Goal: Communication & Community: Answer question/provide support

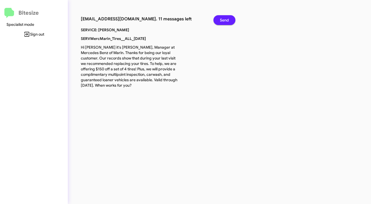
click at [223, 22] on span "Send" at bounding box center [224, 20] width 9 height 10
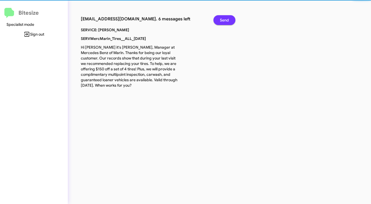
click at [223, 22] on span "Send" at bounding box center [224, 20] width 9 height 10
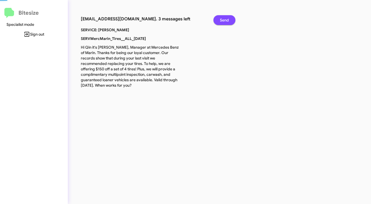
click at [223, 22] on span "Send" at bounding box center [224, 20] width 9 height 10
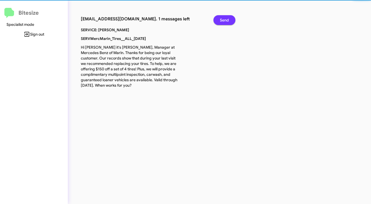
click at [223, 22] on span "Send" at bounding box center [224, 20] width 9 height 10
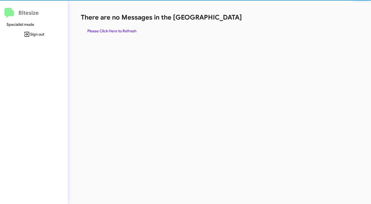
click at [223, 22] on div "There are no Messages in the Queue Please Click Here to Refresh" at bounding box center [194, 24] width 227 height 23
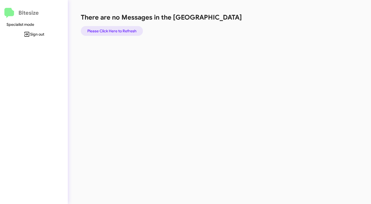
click at [121, 32] on span "Please Click Here to Refresh" at bounding box center [111, 31] width 49 height 10
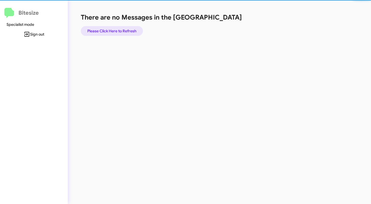
click at [121, 32] on span "Please Click Here to Refresh" at bounding box center [111, 31] width 49 height 10
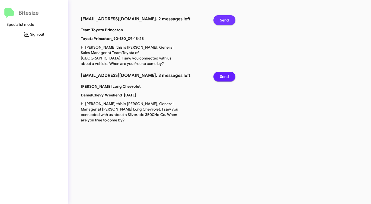
click at [224, 19] on span "Send" at bounding box center [224, 20] width 9 height 10
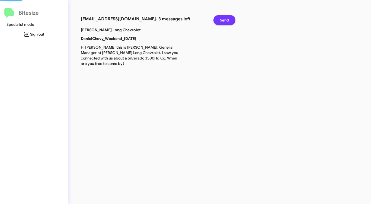
click at [224, 19] on span "Send" at bounding box center [224, 20] width 9 height 10
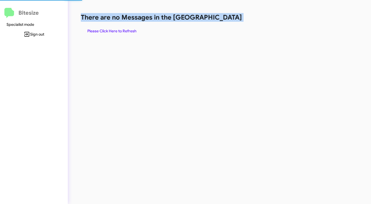
click at [224, 19] on h1 "There are no Messages in the [GEOGRAPHIC_DATA]" at bounding box center [194, 17] width 227 height 9
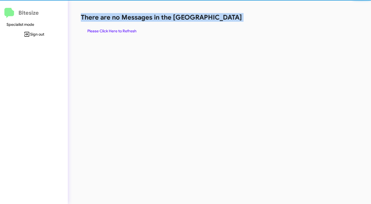
click at [224, 19] on h1 "There are no Messages in the [GEOGRAPHIC_DATA]" at bounding box center [194, 17] width 227 height 9
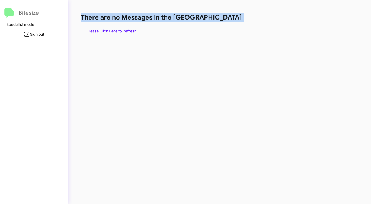
click at [224, 19] on h1 "There are no Messages in the [GEOGRAPHIC_DATA]" at bounding box center [194, 17] width 227 height 9
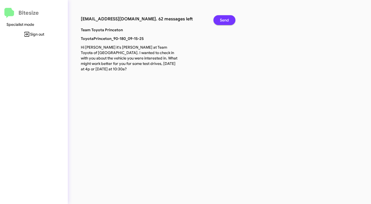
click at [224, 20] on span "Send" at bounding box center [224, 20] width 9 height 10
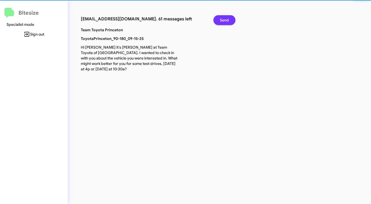
click at [227, 20] on span "Send" at bounding box center [224, 20] width 9 height 10
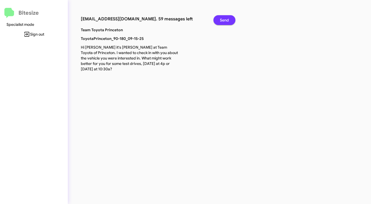
click at [227, 20] on span "Send" at bounding box center [224, 20] width 9 height 10
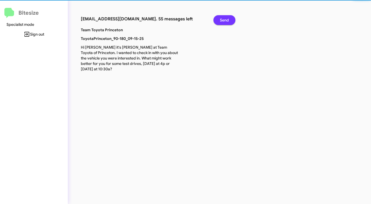
click at [227, 20] on span "Send" at bounding box center [224, 20] width 9 height 10
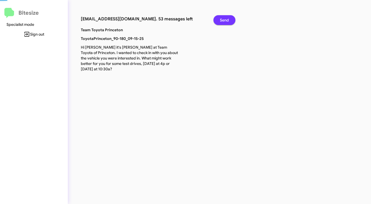
click at [227, 20] on span "Send" at bounding box center [224, 20] width 9 height 10
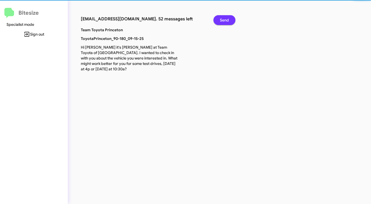
click at [227, 20] on span "Send" at bounding box center [224, 20] width 9 height 10
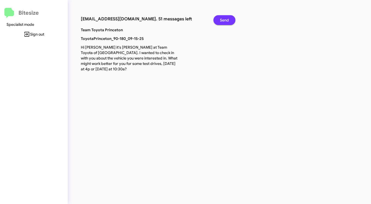
click at [227, 20] on span "Send" at bounding box center [224, 20] width 9 height 10
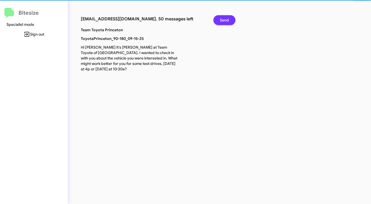
click at [227, 20] on span "Send" at bounding box center [224, 20] width 9 height 10
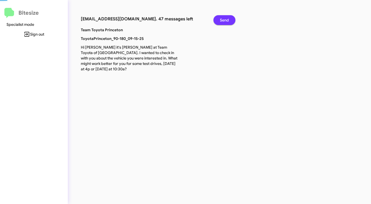
click at [227, 20] on span "Send" at bounding box center [224, 20] width 9 height 10
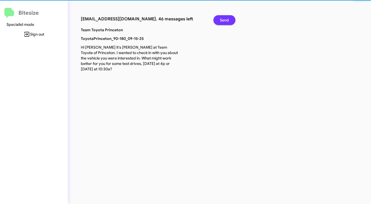
click at [227, 20] on span "Send" at bounding box center [224, 20] width 9 height 10
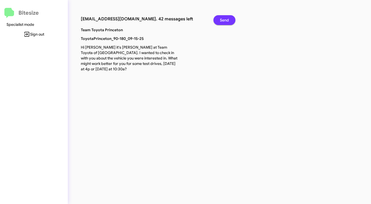
click at [227, 20] on span "Send" at bounding box center [224, 20] width 9 height 10
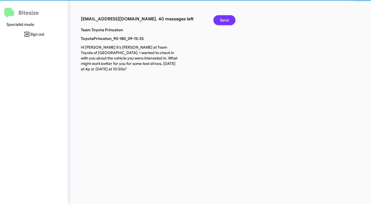
click at [227, 20] on span "Send" at bounding box center [224, 20] width 9 height 10
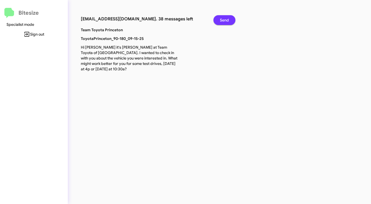
click at [227, 20] on span "Send" at bounding box center [224, 20] width 9 height 10
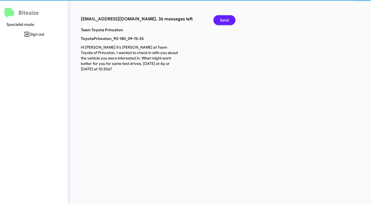
click at [227, 20] on span "Send" at bounding box center [224, 20] width 9 height 10
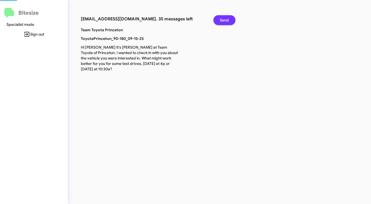
click at [227, 20] on span "Send" at bounding box center [224, 20] width 9 height 10
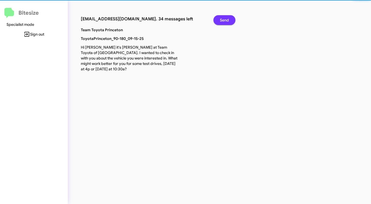
click at [227, 20] on span "Send" at bounding box center [224, 20] width 9 height 10
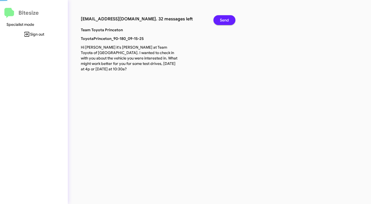
click at [227, 20] on span "Send" at bounding box center [224, 20] width 9 height 10
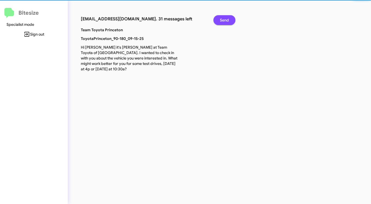
click at [227, 20] on span "Send" at bounding box center [224, 20] width 9 height 10
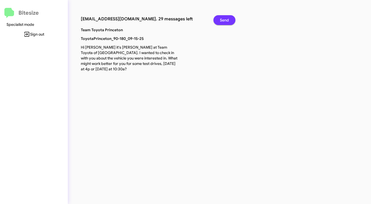
click at [227, 20] on span "Send" at bounding box center [224, 20] width 9 height 10
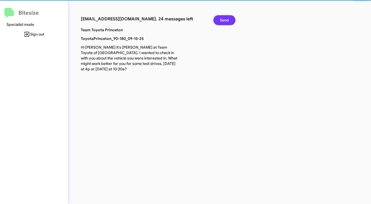
click at [227, 20] on span "Send" at bounding box center [224, 20] width 9 height 10
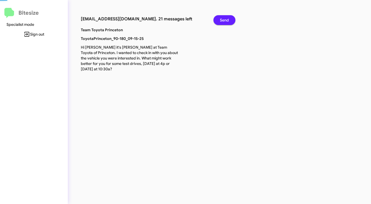
click at [227, 20] on span "Send" at bounding box center [224, 20] width 9 height 10
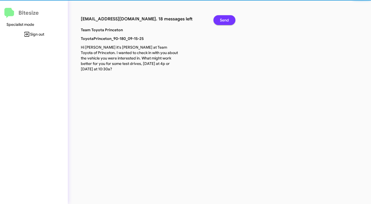
click at [227, 20] on span "Send" at bounding box center [224, 20] width 9 height 10
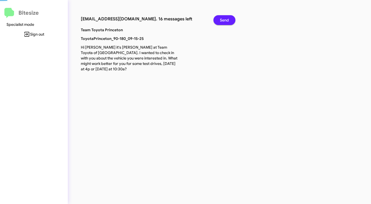
click at [227, 20] on span "Send" at bounding box center [224, 20] width 9 height 10
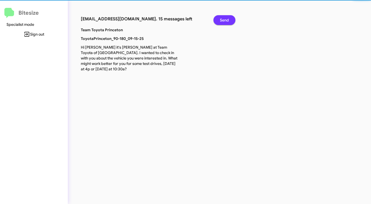
click at [227, 20] on span "Send" at bounding box center [224, 20] width 9 height 10
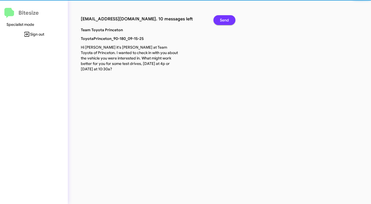
click at [227, 20] on span "Send" at bounding box center [224, 20] width 9 height 10
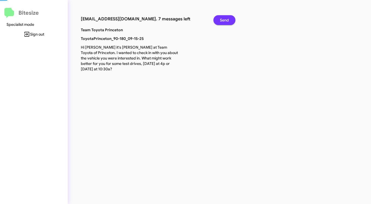
click at [227, 20] on span "Send" at bounding box center [224, 20] width 9 height 10
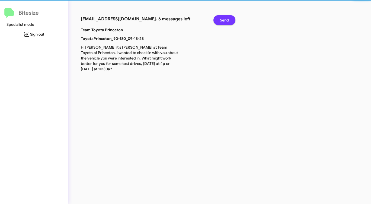
click at [227, 20] on span "Send" at bounding box center [224, 20] width 9 height 10
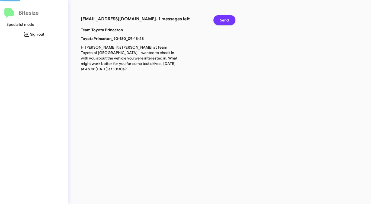
click at [227, 20] on span "Send" at bounding box center [224, 20] width 9 height 10
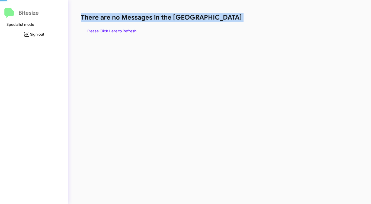
click at [227, 20] on h1 "There are no Messages in the [GEOGRAPHIC_DATA]" at bounding box center [194, 17] width 227 height 9
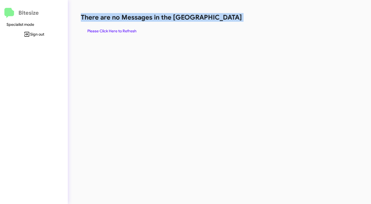
click at [227, 20] on h1 "There are no Messages in the [GEOGRAPHIC_DATA]" at bounding box center [194, 17] width 227 height 9
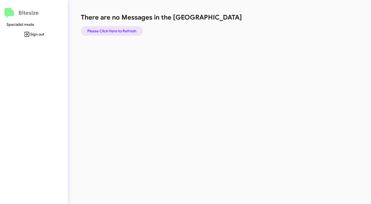
click at [120, 31] on span "Please Click Here to Refresh" at bounding box center [111, 31] width 49 height 10
click at [121, 31] on span "Please Click Here to Refresh" at bounding box center [111, 31] width 49 height 10
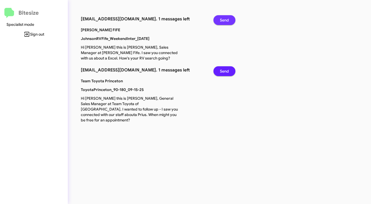
click at [220, 21] on span "Send" at bounding box center [224, 20] width 9 height 10
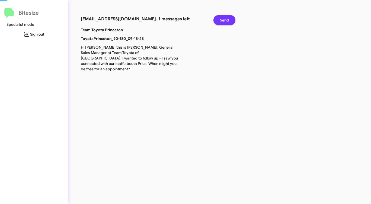
click at [220, 21] on span "Send" at bounding box center [224, 20] width 9 height 10
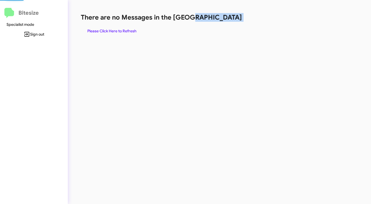
click at [220, 21] on h1 "There are no Messages in the [GEOGRAPHIC_DATA]" at bounding box center [194, 17] width 227 height 9
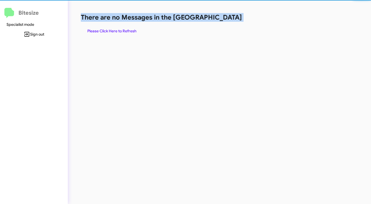
click at [220, 21] on h1 "There are no Messages in the [GEOGRAPHIC_DATA]" at bounding box center [194, 17] width 227 height 9
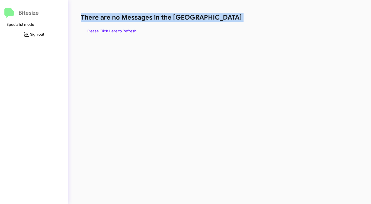
click at [220, 21] on h1 "There are no Messages in the [GEOGRAPHIC_DATA]" at bounding box center [194, 17] width 227 height 9
click at [129, 33] on span "Please Click Here to Refresh" at bounding box center [111, 31] width 49 height 10
click at [128, 33] on span "Please Click Here to Refresh" at bounding box center [111, 31] width 49 height 10
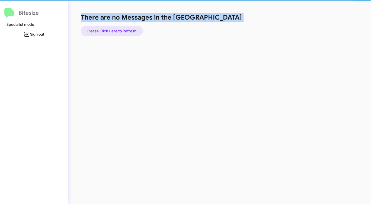
click at [128, 33] on span "Please Click Here to Refresh" at bounding box center [111, 31] width 49 height 10
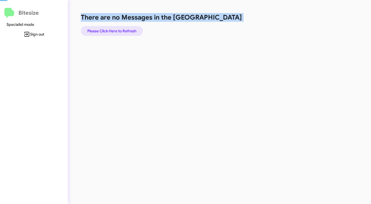
click at [128, 33] on span "Please Click Here to Refresh" at bounding box center [111, 31] width 49 height 10
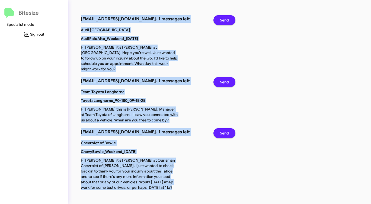
click at [228, 18] on span "Send" at bounding box center [224, 20] width 9 height 10
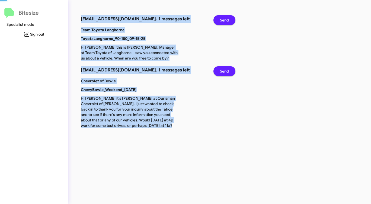
click at [227, 18] on span "Send" at bounding box center [224, 20] width 9 height 10
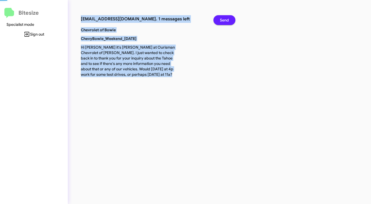
click at [227, 18] on span "Send" at bounding box center [224, 20] width 9 height 10
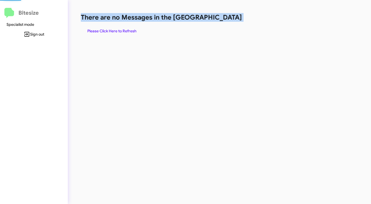
click at [227, 18] on h1 "There are no Messages in the [GEOGRAPHIC_DATA]" at bounding box center [194, 17] width 227 height 9
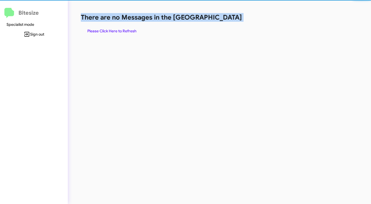
click at [227, 18] on h1 "There are no Messages in the [GEOGRAPHIC_DATA]" at bounding box center [194, 17] width 227 height 9
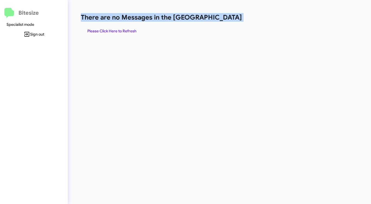
click at [227, 18] on h1 "There are no Messages in the [GEOGRAPHIC_DATA]" at bounding box center [194, 17] width 227 height 9
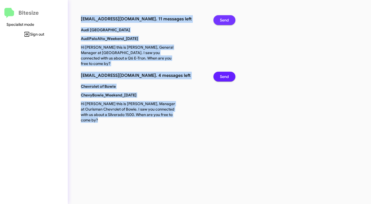
click at [226, 17] on span "Send" at bounding box center [224, 20] width 9 height 10
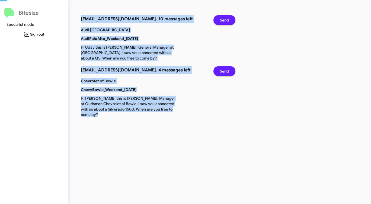
click at [226, 17] on span "Send" at bounding box center [224, 20] width 9 height 10
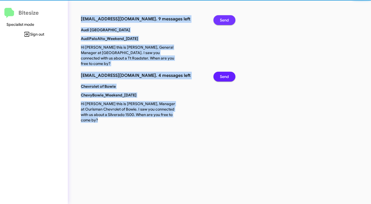
click at [226, 17] on span "Send" at bounding box center [224, 20] width 9 height 10
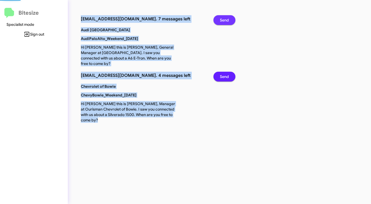
click at [226, 17] on span "Send" at bounding box center [224, 20] width 9 height 10
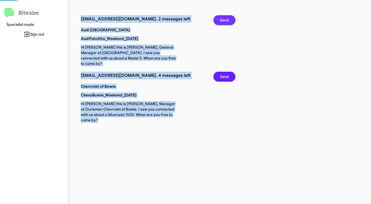
click at [226, 17] on span "Send" at bounding box center [224, 20] width 9 height 10
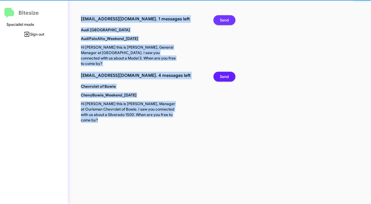
click at [226, 17] on span "Send" at bounding box center [224, 20] width 9 height 10
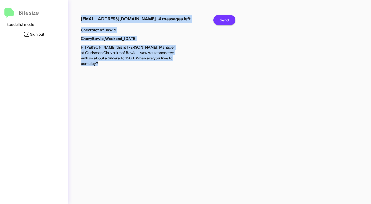
click at [226, 17] on span "Send" at bounding box center [224, 20] width 9 height 10
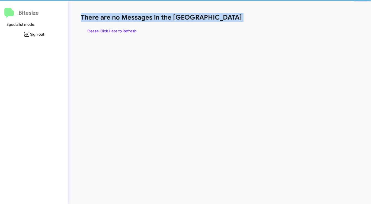
click at [226, 17] on h1 "There are no Messages in the [GEOGRAPHIC_DATA]" at bounding box center [194, 17] width 227 height 9
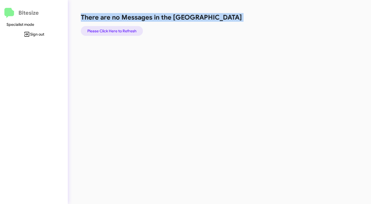
click at [115, 28] on span "Please Click Here to Refresh" at bounding box center [111, 31] width 49 height 10
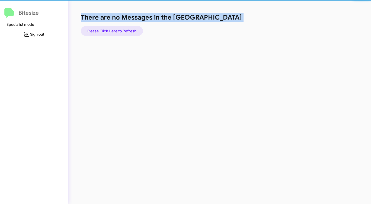
click at [115, 28] on span "Please Click Here to Refresh" at bounding box center [111, 31] width 49 height 10
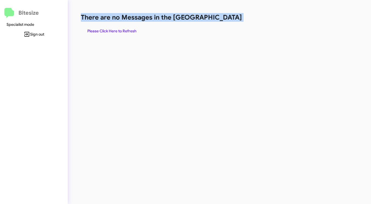
click at [115, 28] on span "Please Click Here to Refresh" at bounding box center [111, 31] width 49 height 10
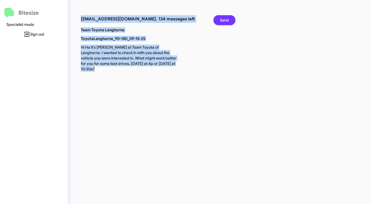
click at [221, 20] on span "Send" at bounding box center [224, 20] width 9 height 10
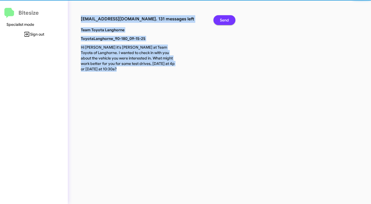
click at [221, 20] on span "Send" at bounding box center [224, 20] width 9 height 10
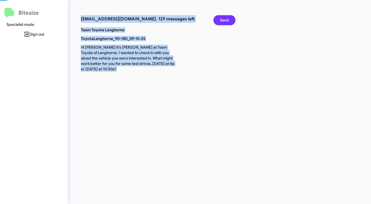
click at [221, 20] on span "Send" at bounding box center [224, 20] width 9 height 10
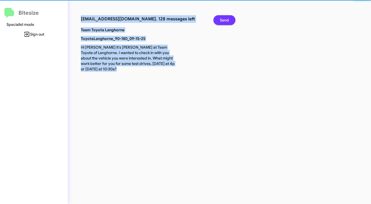
click at [221, 20] on span "Send" at bounding box center [224, 20] width 9 height 10
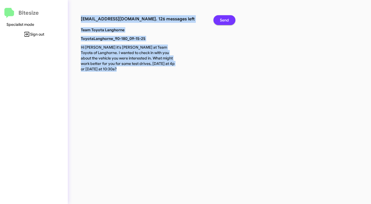
click at [221, 20] on span "Send" at bounding box center [224, 20] width 9 height 10
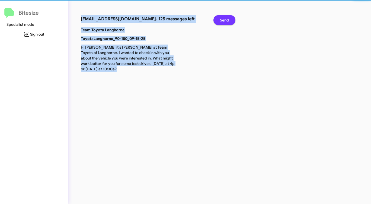
click at [221, 20] on span "Send" at bounding box center [224, 20] width 9 height 10
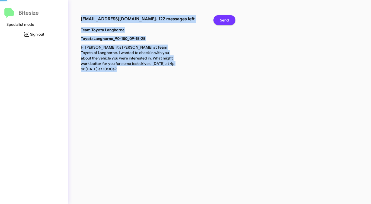
click at [221, 20] on span "Send" at bounding box center [224, 20] width 9 height 10
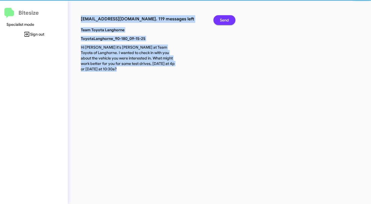
click at [221, 20] on span "Send" at bounding box center [224, 20] width 9 height 10
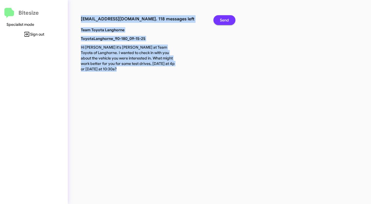
click at [219, 18] on button "Send" at bounding box center [225, 20] width 22 height 10
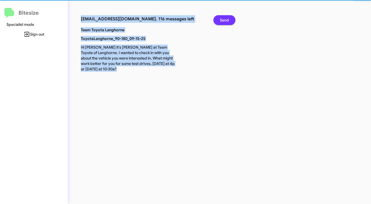
click at [219, 18] on button "Send" at bounding box center [225, 20] width 22 height 10
click at [220, 18] on button "Send" at bounding box center [225, 20] width 22 height 10
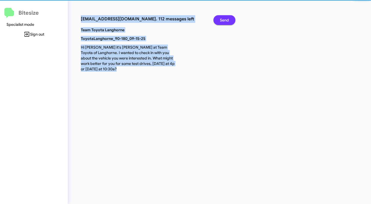
click at [220, 18] on button "Send" at bounding box center [225, 20] width 22 height 10
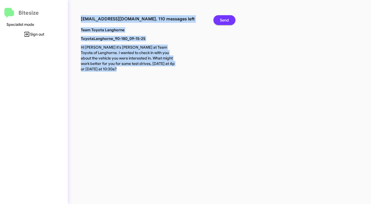
click at [220, 18] on button "Send" at bounding box center [225, 20] width 22 height 10
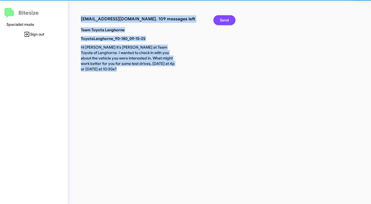
click at [220, 18] on button "Send" at bounding box center [225, 20] width 22 height 10
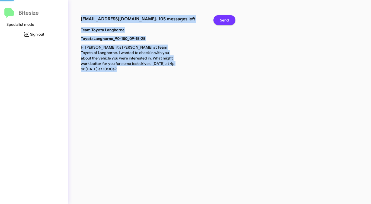
click at [220, 18] on button "Send" at bounding box center [225, 20] width 22 height 10
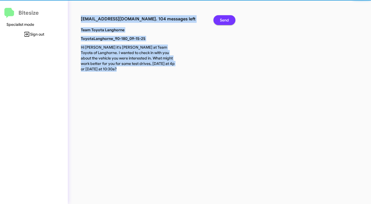
click at [220, 18] on button "Send" at bounding box center [225, 20] width 22 height 10
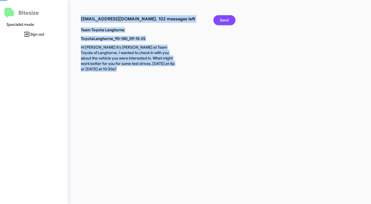
click at [220, 18] on button "Send" at bounding box center [225, 20] width 22 height 10
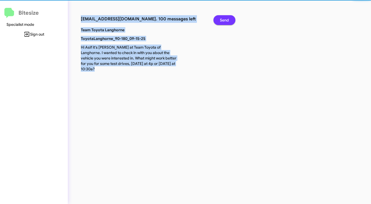
click at [220, 18] on button "Send" at bounding box center [225, 20] width 22 height 10
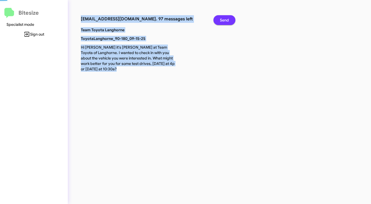
click at [220, 18] on button "Send" at bounding box center [225, 20] width 22 height 10
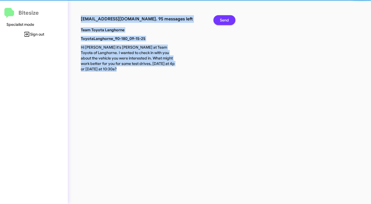
click at [220, 18] on button "Send" at bounding box center [225, 20] width 22 height 10
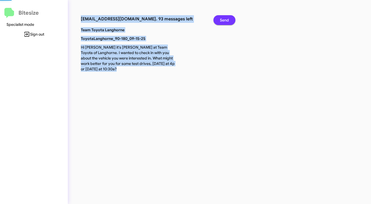
click at [220, 18] on button "Send" at bounding box center [225, 20] width 22 height 10
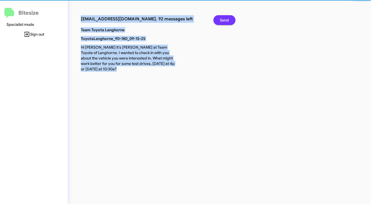
click at [220, 18] on button "Send" at bounding box center [225, 20] width 22 height 10
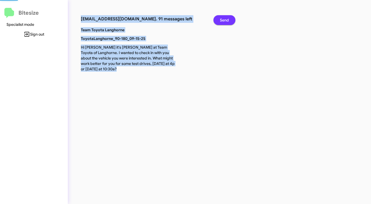
click at [220, 18] on button "Send" at bounding box center [225, 20] width 22 height 10
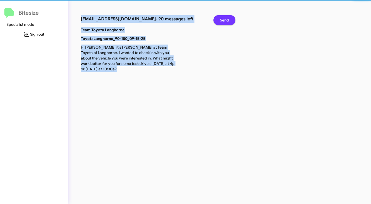
click at [220, 18] on button "Send" at bounding box center [225, 20] width 22 height 10
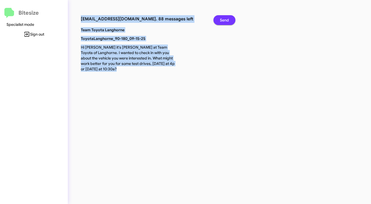
click at [220, 18] on button "Send" at bounding box center [225, 20] width 22 height 10
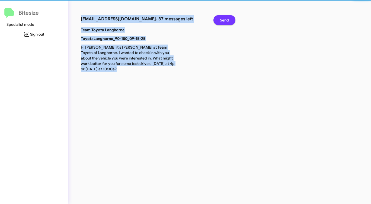
click at [220, 18] on button "Send" at bounding box center [225, 20] width 22 height 10
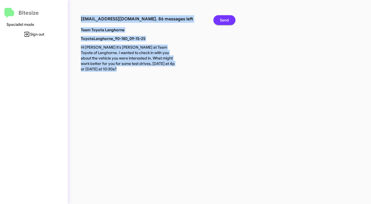
click at [220, 18] on button "Send" at bounding box center [225, 20] width 22 height 10
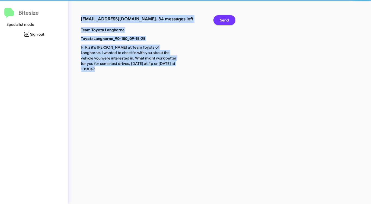
click at [220, 18] on button "Send" at bounding box center [225, 20] width 22 height 10
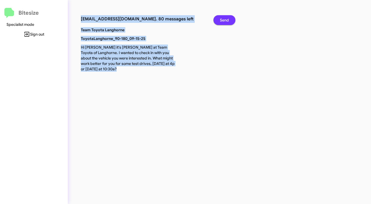
click at [220, 18] on button "Send" at bounding box center [225, 20] width 22 height 10
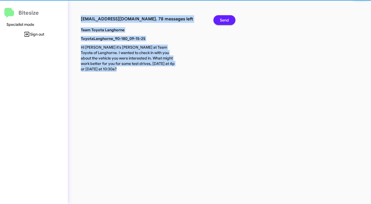
click at [220, 18] on button "Send" at bounding box center [225, 20] width 22 height 10
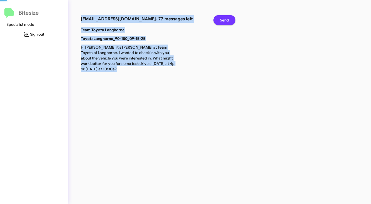
click at [220, 18] on button "Send" at bounding box center [225, 20] width 22 height 10
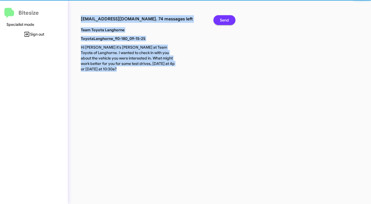
click at [220, 18] on button "Send" at bounding box center [225, 20] width 22 height 10
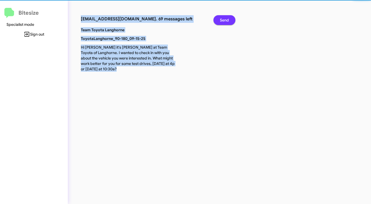
click at [220, 18] on button "Send" at bounding box center [225, 20] width 22 height 10
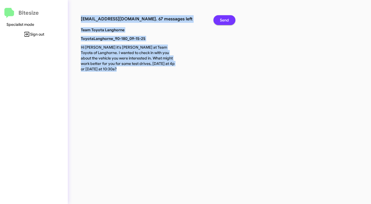
click at [220, 18] on button "Send" at bounding box center [225, 20] width 22 height 10
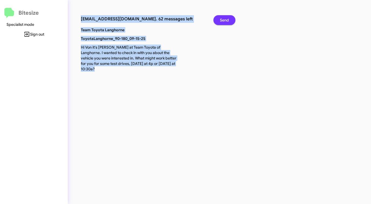
click at [220, 18] on button "Send" at bounding box center [225, 20] width 22 height 10
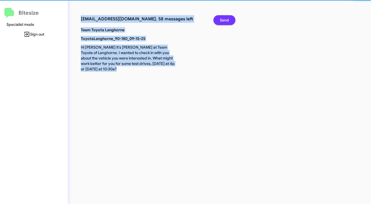
click at [220, 18] on button "Send" at bounding box center [225, 20] width 22 height 10
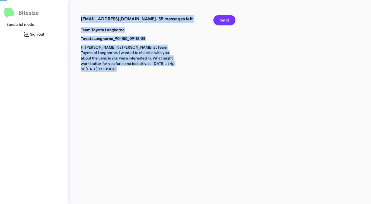
click at [220, 18] on button "Send" at bounding box center [225, 20] width 22 height 10
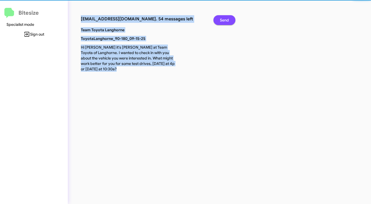
click at [220, 18] on button "Send" at bounding box center [225, 20] width 22 height 10
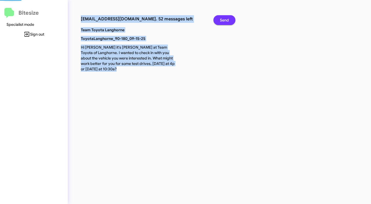
click at [220, 18] on button "Send" at bounding box center [225, 20] width 22 height 10
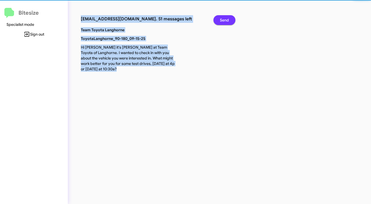
click at [220, 18] on button "Send" at bounding box center [225, 20] width 22 height 10
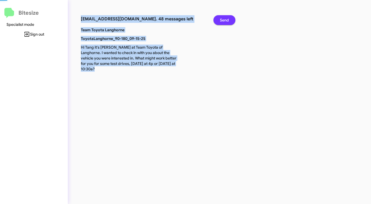
click at [220, 18] on button "Send" at bounding box center [225, 20] width 22 height 10
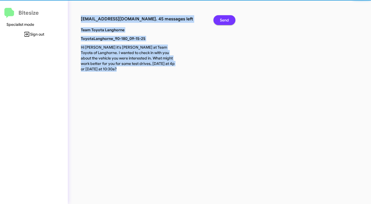
click at [220, 18] on button "Send" at bounding box center [225, 20] width 22 height 10
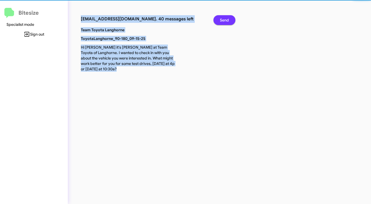
click at [220, 18] on button "Send" at bounding box center [225, 20] width 22 height 10
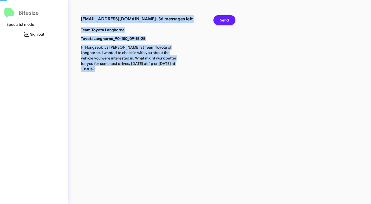
click at [220, 18] on button "Send" at bounding box center [225, 20] width 22 height 10
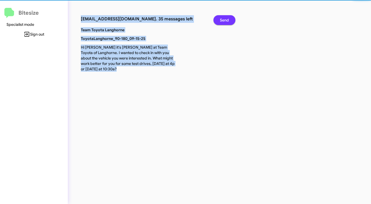
click at [220, 18] on button "Send" at bounding box center [225, 20] width 22 height 10
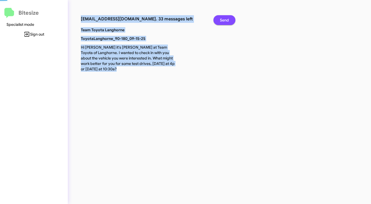
click at [220, 18] on button "Send" at bounding box center [225, 20] width 22 height 10
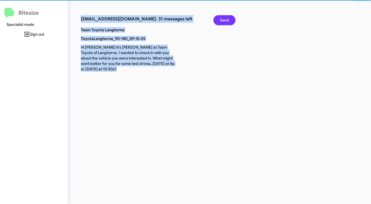
click at [220, 18] on button "Send" at bounding box center [225, 20] width 22 height 10
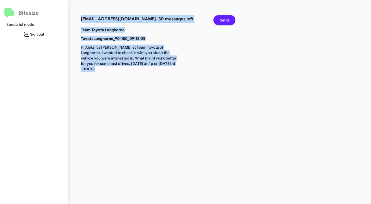
click at [220, 18] on button "Send" at bounding box center [225, 20] width 22 height 10
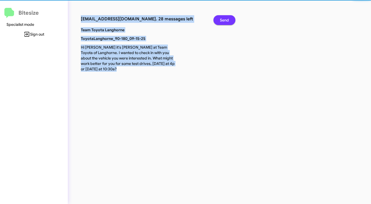
click at [220, 18] on button "Send" at bounding box center [225, 20] width 22 height 10
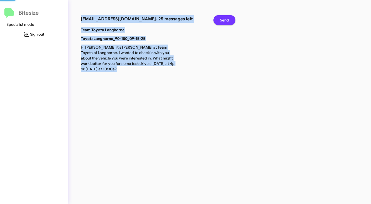
click at [220, 18] on button "Send" at bounding box center [225, 20] width 22 height 10
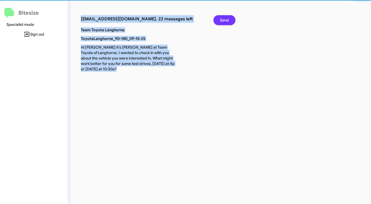
click at [220, 18] on button "Send" at bounding box center [225, 20] width 22 height 10
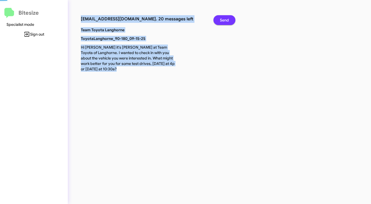
click at [220, 18] on button "Send" at bounding box center [225, 20] width 22 height 10
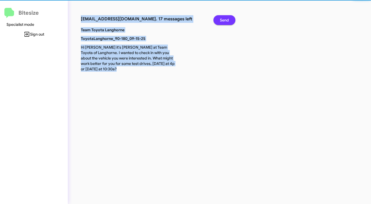
click at [220, 18] on button "Send" at bounding box center [225, 20] width 22 height 10
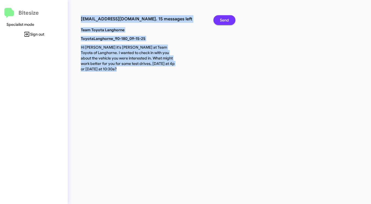
click at [220, 18] on button "Send" at bounding box center [225, 20] width 22 height 10
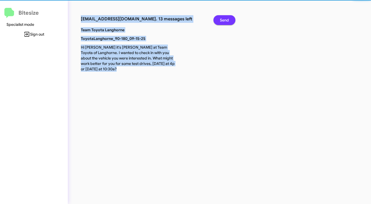
click at [220, 18] on button "Send" at bounding box center [225, 20] width 22 height 10
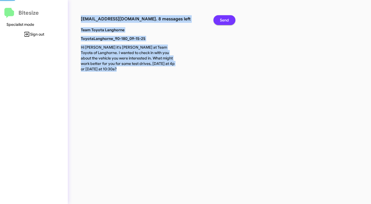
click at [220, 18] on button "Send" at bounding box center [225, 20] width 22 height 10
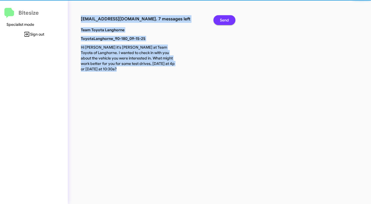
click at [220, 18] on button "Send" at bounding box center [225, 20] width 22 height 10
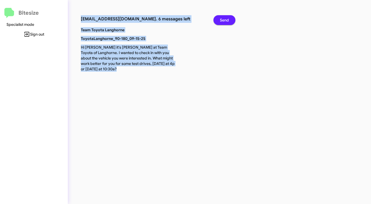
click at [220, 18] on button "Send" at bounding box center [225, 20] width 22 height 10
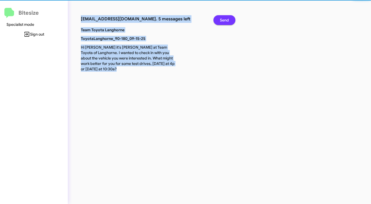
click at [220, 18] on button "Send" at bounding box center [225, 20] width 22 height 10
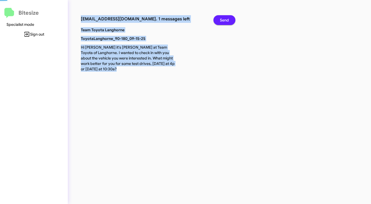
click at [220, 18] on button "Send" at bounding box center [225, 20] width 22 height 10
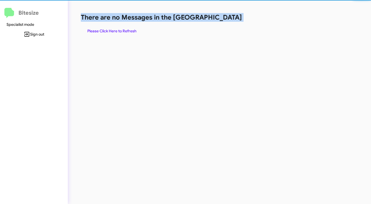
click at [220, 18] on h1 "There are no Messages in the [GEOGRAPHIC_DATA]" at bounding box center [194, 17] width 227 height 9
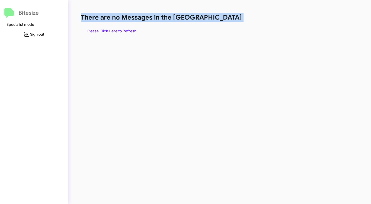
click at [220, 18] on h1 "There are no Messages in the [GEOGRAPHIC_DATA]" at bounding box center [194, 17] width 227 height 9
click at [114, 31] on span "Please Click Here to Refresh" at bounding box center [111, 31] width 49 height 10
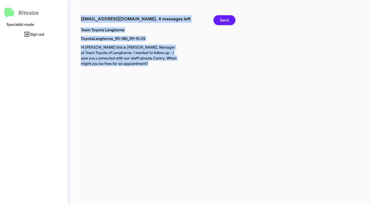
click at [220, 18] on span "Send" at bounding box center [224, 20] width 9 height 10
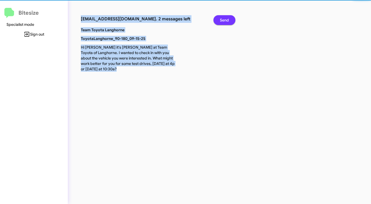
click at [220, 18] on span "Send" at bounding box center [224, 20] width 9 height 10
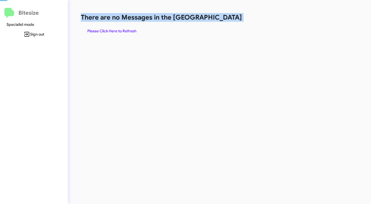
click at [220, 18] on h1 "There are no Messages in the [GEOGRAPHIC_DATA]" at bounding box center [194, 17] width 227 height 9
drag, startPoint x: 220, startPoint y: 18, endPoint x: 195, endPoint y: 24, distance: 25.7
click at [218, 18] on h1 "There are no Messages in the [GEOGRAPHIC_DATA]" at bounding box center [194, 17] width 227 height 9
click at [120, 33] on span "Please Click Here to Refresh" at bounding box center [111, 31] width 49 height 10
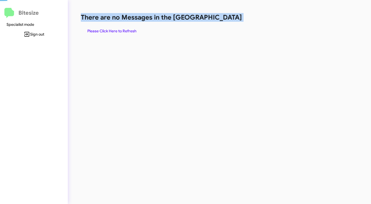
click at [120, 33] on span "Please Click Here to Refresh" at bounding box center [111, 31] width 49 height 10
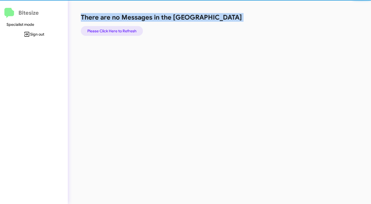
click at [120, 33] on span "Please Click Here to Refresh" at bounding box center [111, 31] width 49 height 10
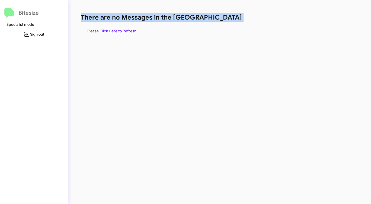
click at [136, 37] on div "There are no Messages in the Queue Please Click Here to Refresh" at bounding box center [194, 102] width 253 height 204
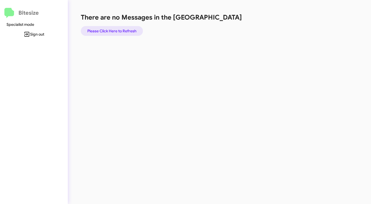
click at [128, 30] on span "Please Click Here to Refresh" at bounding box center [111, 31] width 49 height 10
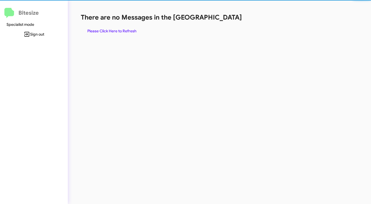
click at [128, 30] on span "Please Click Here to Refresh" at bounding box center [111, 31] width 49 height 10
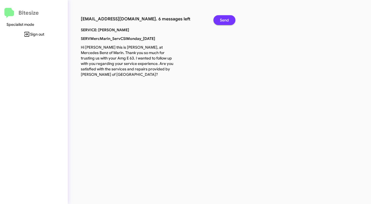
click at [225, 20] on span "Send" at bounding box center [224, 20] width 9 height 10
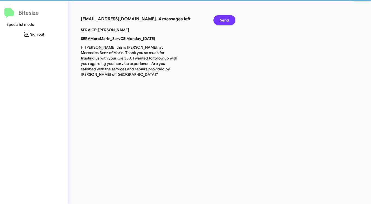
click at [225, 20] on span "Send" at bounding box center [224, 20] width 9 height 10
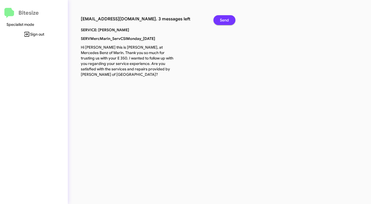
click at [225, 20] on span "Send" at bounding box center [224, 20] width 9 height 10
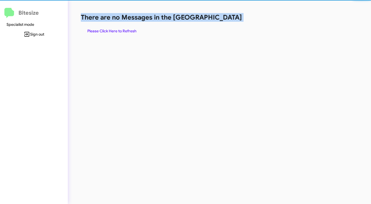
click at [225, 20] on h1 "There are no Messages in the [GEOGRAPHIC_DATA]" at bounding box center [194, 17] width 227 height 9
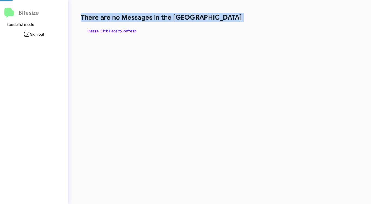
click at [225, 20] on h1 "There are no Messages in the [GEOGRAPHIC_DATA]" at bounding box center [194, 17] width 227 height 9
click at [126, 29] on span "Please Click Here to Refresh" at bounding box center [111, 31] width 49 height 10
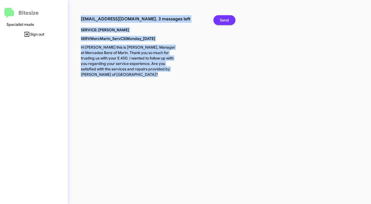
click at [223, 21] on span "Send" at bounding box center [224, 20] width 9 height 10
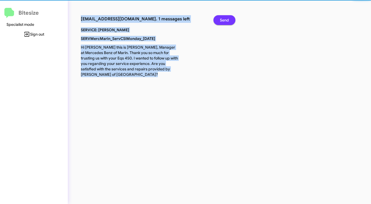
click at [223, 21] on span "Send" at bounding box center [224, 20] width 9 height 10
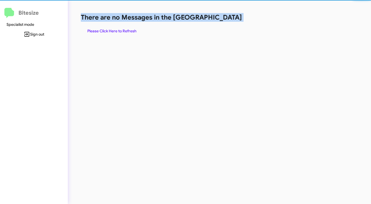
click at [223, 21] on h1 "There are no Messages in the [GEOGRAPHIC_DATA]" at bounding box center [194, 17] width 227 height 9
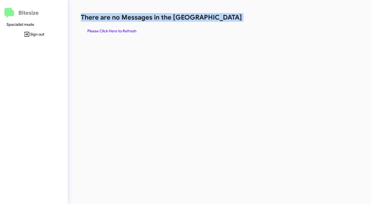
click at [223, 21] on h1 "There are no Messages in the [GEOGRAPHIC_DATA]" at bounding box center [194, 17] width 227 height 9
click at [129, 30] on span "Please Click Here to Refresh" at bounding box center [111, 31] width 49 height 10
click at [126, 29] on span "Please Click Here to Refresh" at bounding box center [111, 31] width 49 height 10
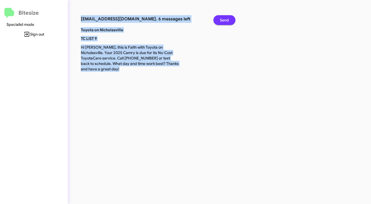
click at [221, 18] on span "Send" at bounding box center [224, 20] width 9 height 10
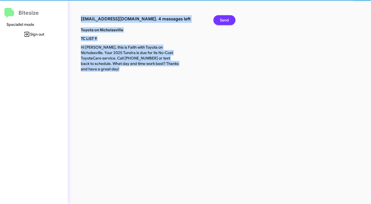
click at [221, 18] on span "Send" at bounding box center [224, 20] width 9 height 10
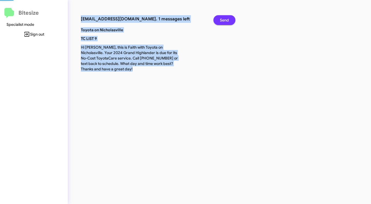
click at [221, 18] on span "Send" at bounding box center [224, 20] width 9 height 10
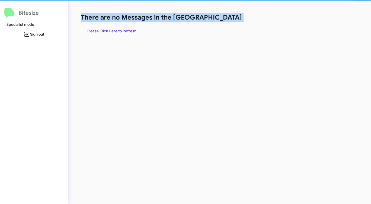
click at [221, 18] on h1 "There are no Messages in the [GEOGRAPHIC_DATA]" at bounding box center [194, 17] width 227 height 9
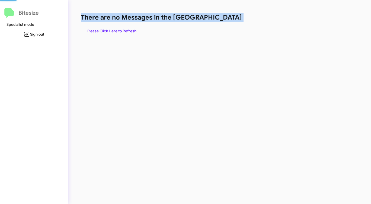
click at [221, 18] on h1 "There are no Messages in the [GEOGRAPHIC_DATA]" at bounding box center [194, 17] width 227 height 9
click at [120, 29] on span "Please Click Here to Refresh" at bounding box center [111, 31] width 49 height 10
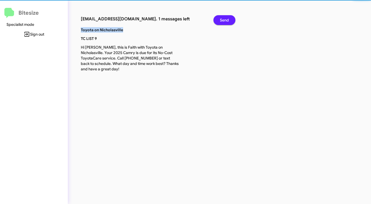
click at [120, 29] on b "Toyota on Nicholasville" at bounding box center [102, 29] width 42 height 5
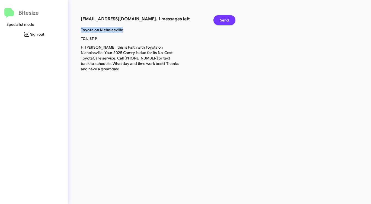
click at [220, 16] on span "Send" at bounding box center [224, 20] width 9 height 10
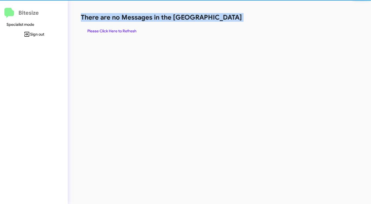
click at [221, 16] on h1 "There are no Messages in the [GEOGRAPHIC_DATA]" at bounding box center [194, 17] width 227 height 9
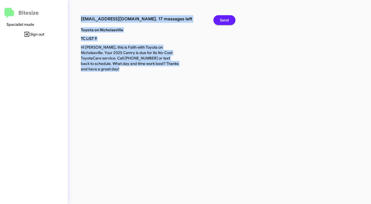
click at [227, 20] on span "Send" at bounding box center [224, 20] width 9 height 10
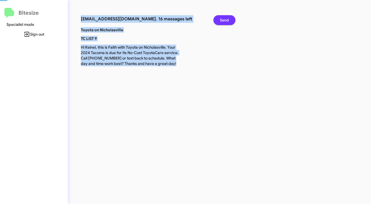
click at [227, 20] on span "Send" at bounding box center [224, 20] width 9 height 10
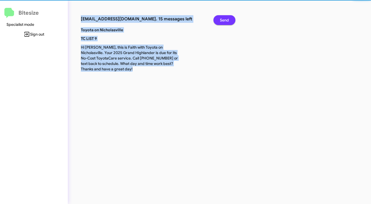
click at [227, 20] on span "Send" at bounding box center [224, 20] width 9 height 10
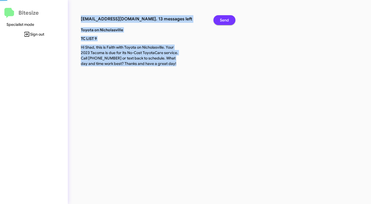
click at [227, 20] on span "Send" at bounding box center [224, 20] width 9 height 10
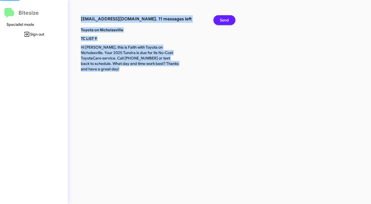
click at [227, 20] on span "Send" at bounding box center [224, 20] width 9 height 10
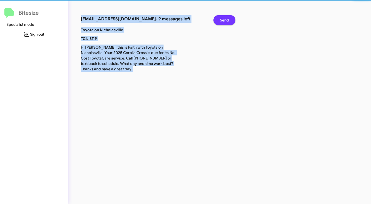
click at [227, 20] on span "Send" at bounding box center [224, 20] width 9 height 10
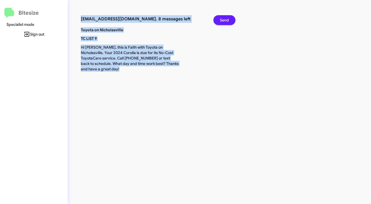
click at [227, 20] on span "Send" at bounding box center [224, 20] width 9 height 10
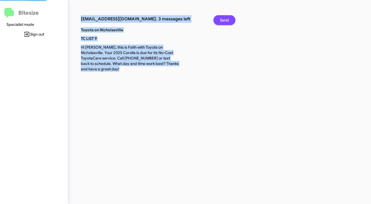
click at [227, 20] on span "Send" at bounding box center [224, 20] width 9 height 10
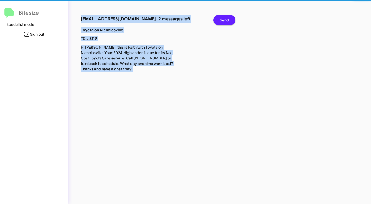
click at [227, 20] on span "Send" at bounding box center [224, 20] width 9 height 10
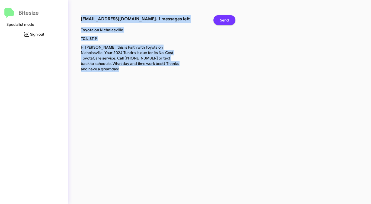
click at [227, 20] on span "Send" at bounding box center [224, 20] width 9 height 10
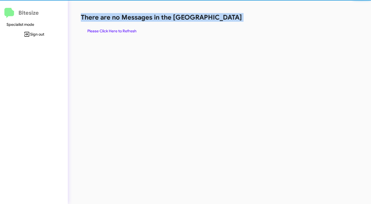
click at [227, 20] on h1 "There are no Messages in the [GEOGRAPHIC_DATA]" at bounding box center [194, 17] width 227 height 9
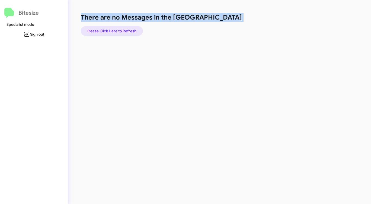
click at [114, 29] on span "Please Click Here to Refresh" at bounding box center [111, 31] width 49 height 10
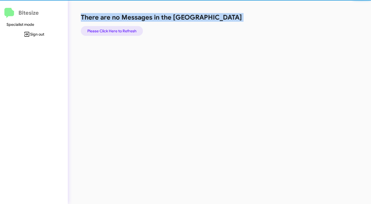
click at [114, 29] on span "Please Click Here to Refresh" at bounding box center [111, 31] width 49 height 10
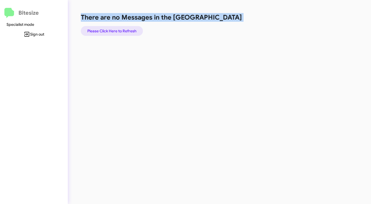
click at [114, 29] on span "Please Click Here to Refresh" at bounding box center [111, 31] width 49 height 10
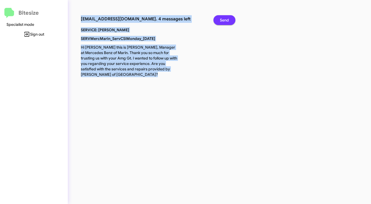
click at [219, 17] on button "Send" at bounding box center [225, 20] width 22 height 10
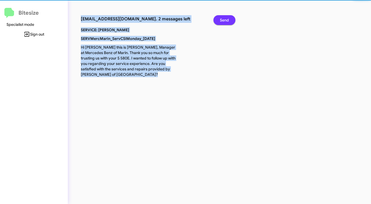
click at [218, 17] on button "Send" at bounding box center [225, 20] width 22 height 10
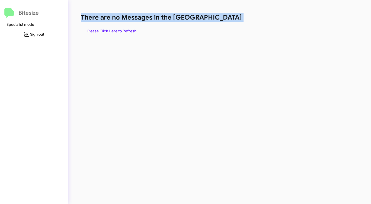
click at [218, 17] on h1 "There are no Messages in the [GEOGRAPHIC_DATA]" at bounding box center [194, 17] width 227 height 9
click at [132, 28] on span "Please Click Here to Refresh" at bounding box center [111, 31] width 49 height 10
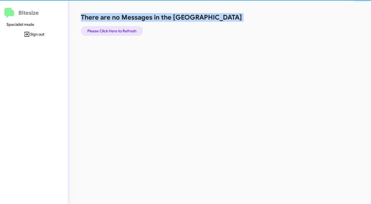
click at [132, 28] on span "Please Click Here to Refresh" at bounding box center [111, 31] width 49 height 10
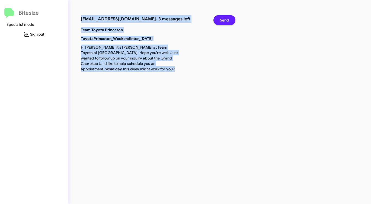
click at [223, 18] on span "Send" at bounding box center [224, 20] width 9 height 10
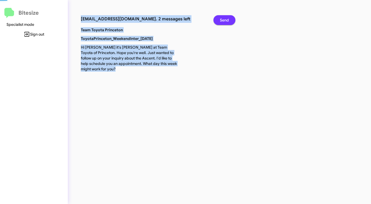
click at [223, 18] on span "Send" at bounding box center [224, 20] width 9 height 10
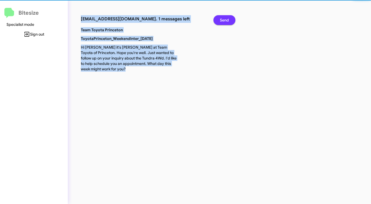
click at [223, 18] on span "Send" at bounding box center [224, 20] width 9 height 10
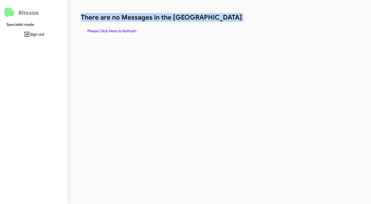
click at [220, 18] on h1 "There are no Messages in the [GEOGRAPHIC_DATA]" at bounding box center [194, 17] width 227 height 9
click at [219, 19] on h1 "There are no Messages in the [GEOGRAPHIC_DATA]" at bounding box center [194, 17] width 227 height 9
drag, startPoint x: 219, startPoint y: 19, endPoint x: 207, endPoint y: 23, distance: 12.8
click at [218, 19] on h1 "There are no Messages in the [GEOGRAPHIC_DATA]" at bounding box center [194, 17] width 227 height 9
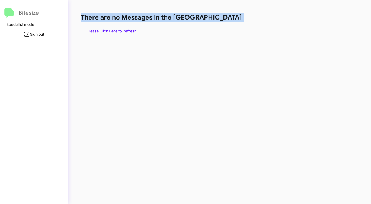
click at [124, 32] on span "Please Click Here to Refresh" at bounding box center [111, 31] width 49 height 10
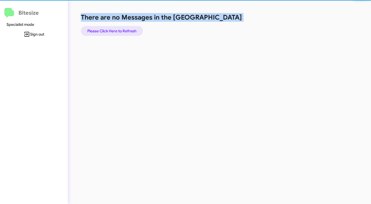
click at [124, 32] on span "Please Click Here to Refresh" at bounding box center [111, 31] width 49 height 10
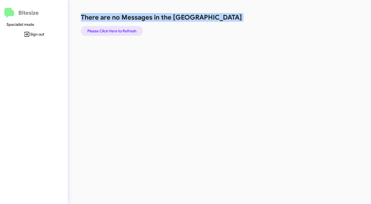
click at [131, 31] on span "Please Click Here to Refresh" at bounding box center [111, 31] width 49 height 10
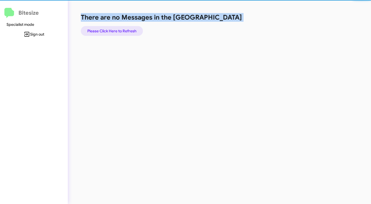
click at [131, 31] on span "Please Click Here to Refresh" at bounding box center [111, 31] width 49 height 10
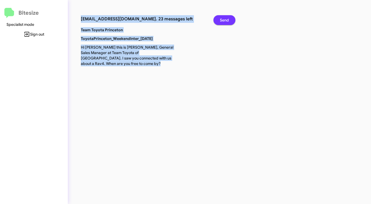
click at [231, 19] on button "Send" at bounding box center [225, 20] width 22 height 10
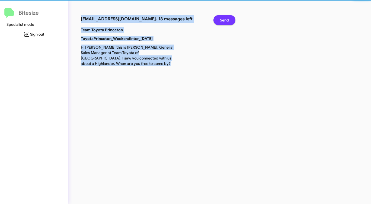
click at [231, 19] on button "Send" at bounding box center [225, 20] width 22 height 10
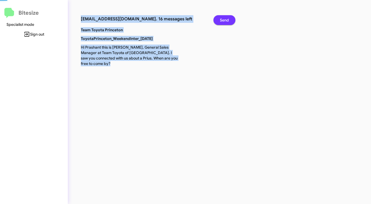
click at [231, 19] on button "Send" at bounding box center [225, 20] width 22 height 10
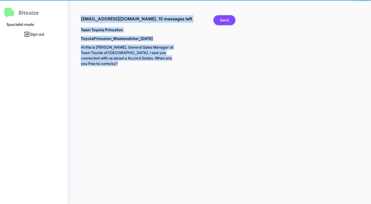
click at [231, 19] on button "Send" at bounding box center [225, 20] width 22 height 10
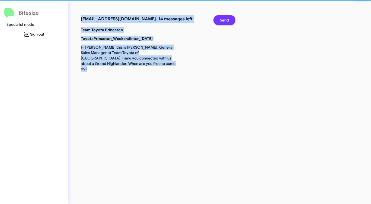
click at [231, 19] on button "Send" at bounding box center [225, 20] width 22 height 10
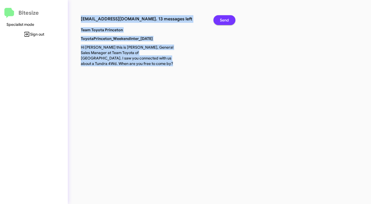
click at [231, 19] on button "Send" at bounding box center [225, 20] width 22 height 10
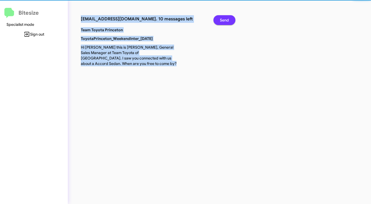
click at [231, 19] on button "Send" at bounding box center [225, 20] width 22 height 10
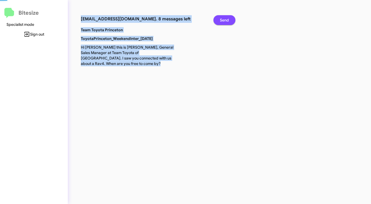
click at [231, 19] on button "Send" at bounding box center [225, 20] width 22 height 10
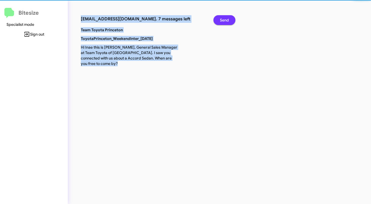
click at [231, 19] on button "Send" at bounding box center [225, 20] width 22 height 10
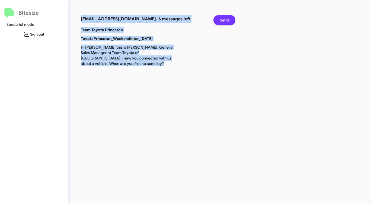
click at [231, 19] on button "Send" at bounding box center [225, 20] width 22 height 10
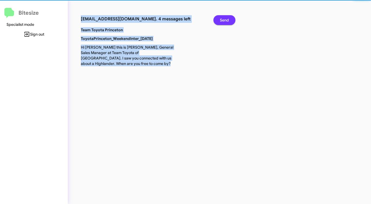
click at [231, 19] on button "Send" at bounding box center [225, 20] width 22 height 10
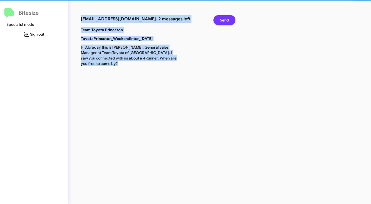
click at [231, 19] on button "Send" at bounding box center [225, 20] width 22 height 10
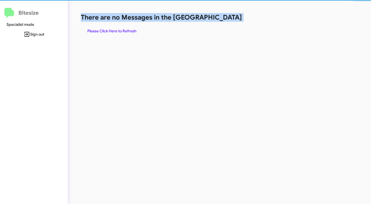
click at [231, 19] on h1 "There are no Messages in the [GEOGRAPHIC_DATA]" at bounding box center [194, 17] width 227 height 9
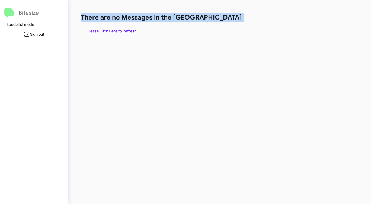
click at [231, 19] on h1 "There are no Messages in the [GEOGRAPHIC_DATA]" at bounding box center [194, 17] width 227 height 9
click at [129, 33] on span "Please Click Here to Refresh" at bounding box center [111, 31] width 49 height 10
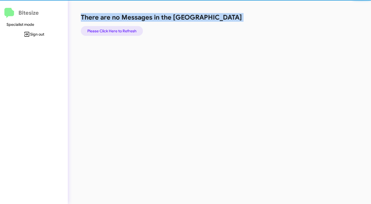
click at [129, 32] on span "Please Click Here to Refresh" at bounding box center [111, 31] width 49 height 10
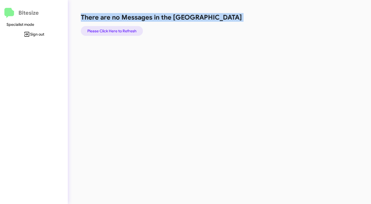
click at [130, 31] on span "Please Click Here to Refresh" at bounding box center [111, 31] width 49 height 10
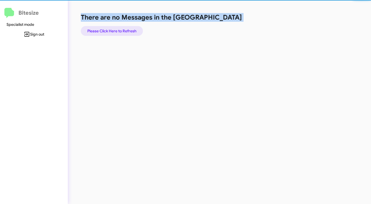
click at [130, 31] on span "Please Click Here to Refresh" at bounding box center [111, 31] width 49 height 10
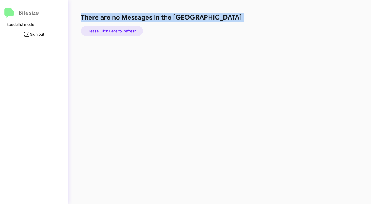
click at [128, 31] on span "Please Click Here to Refresh" at bounding box center [111, 31] width 49 height 10
click at [127, 32] on span "Please Click Here to Refresh" at bounding box center [111, 31] width 49 height 10
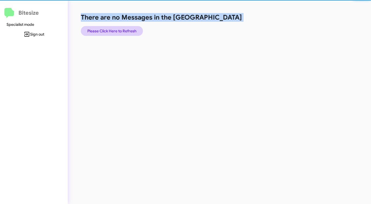
click at [127, 33] on span "Please Click Here to Refresh" at bounding box center [111, 31] width 49 height 10
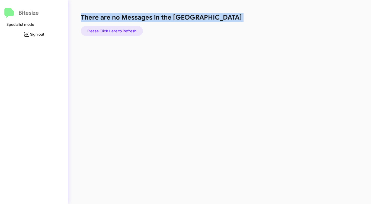
click at [130, 32] on span "Please Click Here to Refresh" at bounding box center [111, 31] width 49 height 10
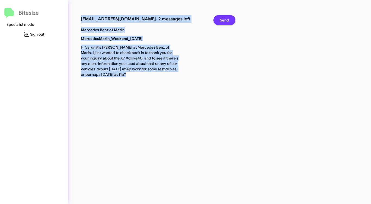
click at [231, 20] on button "Send" at bounding box center [225, 20] width 22 height 10
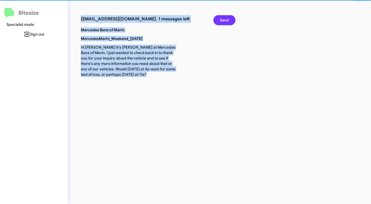
click at [231, 20] on button "Send" at bounding box center [225, 20] width 22 height 10
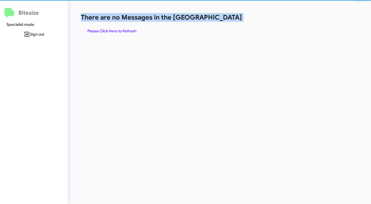
click at [231, 20] on h1 "There are no Messages in the [GEOGRAPHIC_DATA]" at bounding box center [194, 17] width 227 height 9
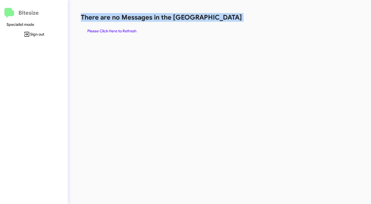
drag, startPoint x: 231, startPoint y: 20, endPoint x: 198, endPoint y: 29, distance: 34.6
click at [231, 20] on h1 "There are no Messages in the [GEOGRAPHIC_DATA]" at bounding box center [194, 17] width 227 height 9
click at [117, 32] on span "Please Click Here to Refresh" at bounding box center [111, 31] width 49 height 10
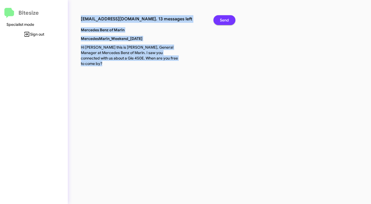
click at [224, 19] on span "Send" at bounding box center [224, 20] width 9 height 10
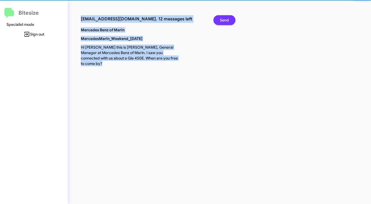
click at [224, 19] on span "Send" at bounding box center [224, 20] width 9 height 10
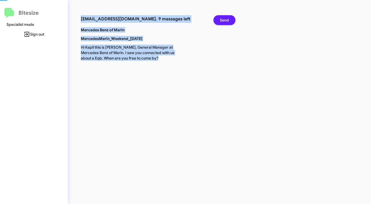
click at [224, 19] on span "Send" at bounding box center [224, 20] width 9 height 10
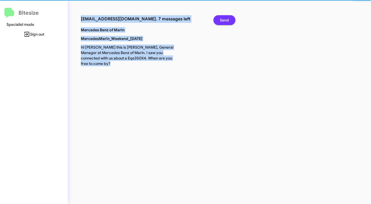
click at [224, 19] on span "Send" at bounding box center [224, 20] width 9 height 10
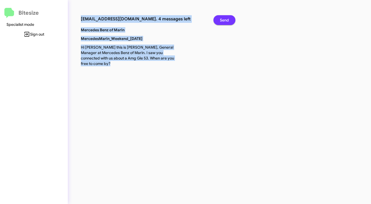
click at [224, 19] on span "Send" at bounding box center [224, 20] width 9 height 10
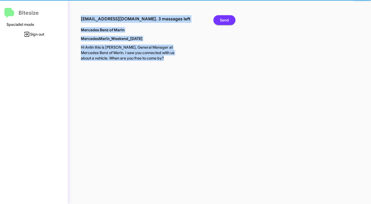
click at [224, 19] on span "Send" at bounding box center [224, 20] width 9 height 10
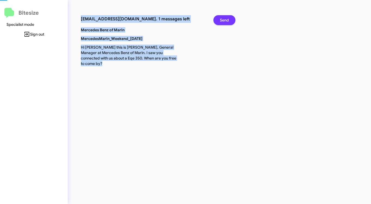
click at [224, 19] on span "Send" at bounding box center [224, 20] width 9 height 10
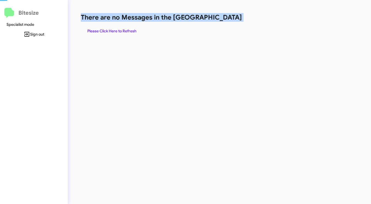
click at [224, 19] on h1 "There are no Messages in the [GEOGRAPHIC_DATA]" at bounding box center [194, 17] width 227 height 9
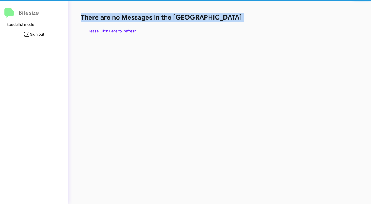
click at [224, 19] on h1 "There are no Messages in the [GEOGRAPHIC_DATA]" at bounding box center [194, 17] width 227 height 9
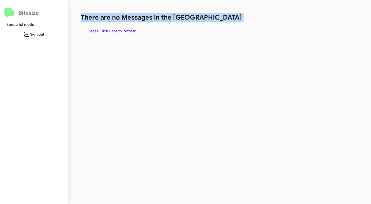
click at [224, 19] on h1 "There are no Messages in the [GEOGRAPHIC_DATA]" at bounding box center [194, 17] width 227 height 9
click at [120, 28] on span "Please Click Here to Refresh" at bounding box center [111, 31] width 49 height 10
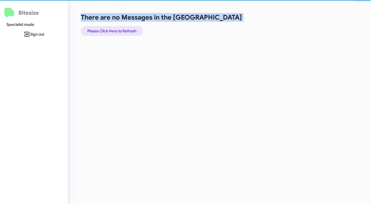
click at [120, 28] on span "Please Click Here to Refresh" at bounding box center [111, 31] width 49 height 10
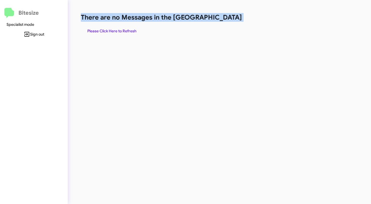
click at [120, 28] on span "Please Click Here to Refresh" at bounding box center [111, 31] width 49 height 10
click at [121, 28] on span "Please Click Here to Refresh" at bounding box center [111, 31] width 49 height 10
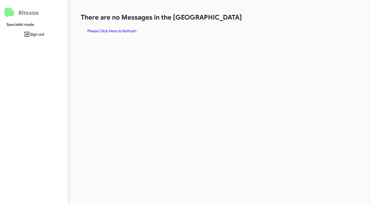
click at [113, 27] on span "Please Click Here to Refresh" at bounding box center [111, 31] width 49 height 10
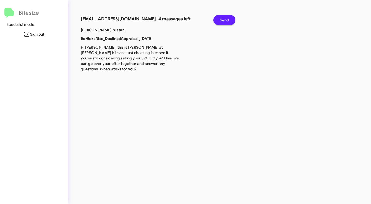
click at [227, 20] on span "Send" at bounding box center [224, 20] width 9 height 10
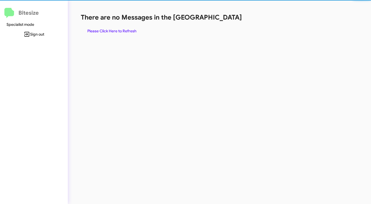
click at [226, 20] on h1 "There are no Messages in the [GEOGRAPHIC_DATA]" at bounding box center [194, 17] width 227 height 9
drag, startPoint x: 226, startPoint y: 21, endPoint x: 213, endPoint y: 22, distance: 12.3
click at [225, 21] on h1 "There are no Messages in the [GEOGRAPHIC_DATA]" at bounding box center [194, 17] width 227 height 9
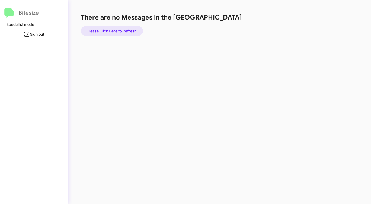
click at [132, 30] on span "Please Click Here to Refresh" at bounding box center [111, 31] width 49 height 10
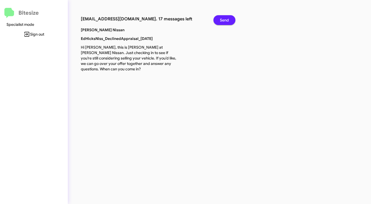
click at [218, 19] on button "Send" at bounding box center [225, 20] width 22 height 10
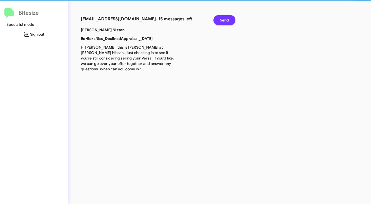
click at [218, 19] on button "Send" at bounding box center [225, 20] width 22 height 10
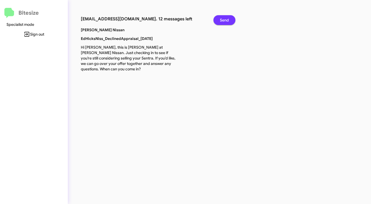
click at [218, 19] on button "Send" at bounding box center [225, 20] width 22 height 10
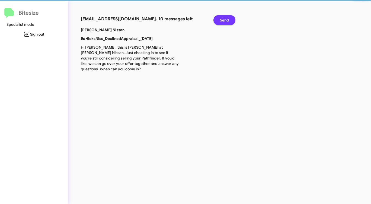
click at [218, 19] on button "Send" at bounding box center [225, 20] width 22 height 10
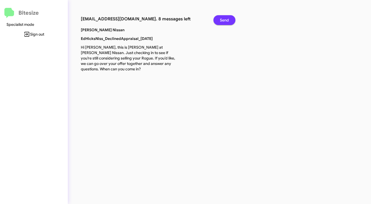
click at [218, 19] on button "Send" at bounding box center [225, 20] width 22 height 10
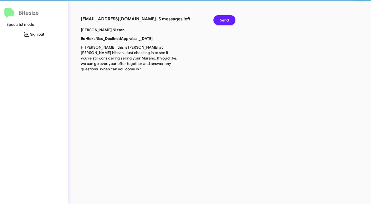
click at [218, 19] on button "Send" at bounding box center [225, 20] width 22 height 10
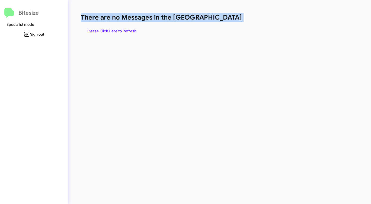
click at [218, 19] on h1 "There are no Messages in the [GEOGRAPHIC_DATA]" at bounding box center [194, 17] width 227 height 9
click at [107, 29] on span "Please Click Here to Refresh" at bounding box center [111, 31] width 49 height 10
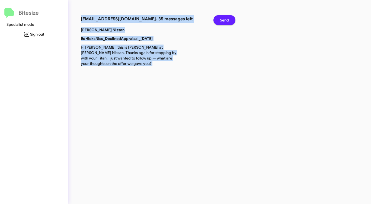
click at [223, 18] on span "Send" at bounding box center [224, 20] width 9 height 10
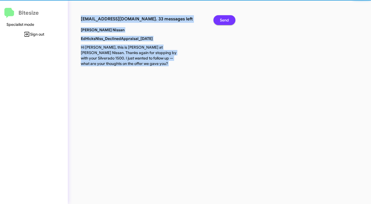
click at [223, 18] on span "Send" at bounding box center [224, 20] width 9 height 10
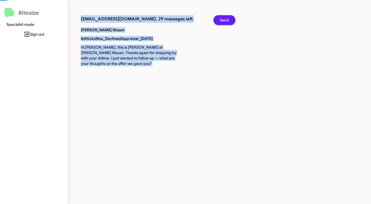
click at [223, 18] on span "Send" at bounding box center [224, 20] width 9 height 10
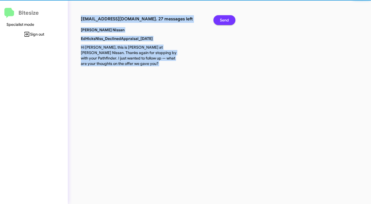
click at [223, 18] on span "Send" at bounding box center [224, 20] width 9 height 10
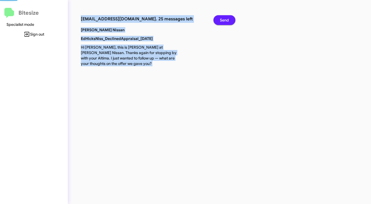
click at [223, 18] on span "Send" at bounding box center [224, 20] width 9 height 10
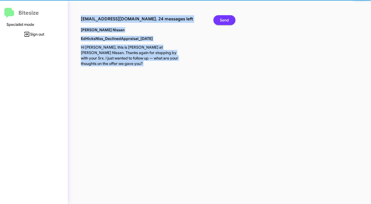
click at [223, 18] on span "Send" at bounding box center [224, 20] width 9 height 10
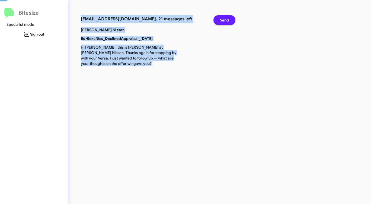
click at [223, 18] on span "Send" at bounding box center [224, 20] width 9 height 10
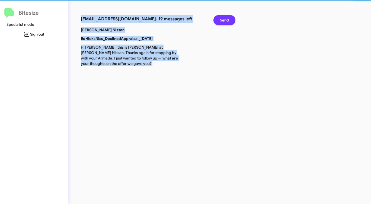
click at [223, 18] on span "Send" at bounding box center [224, 20] width 9 height 10
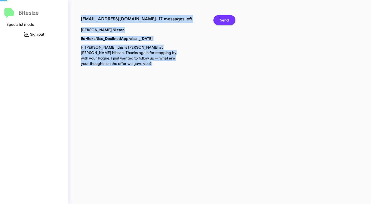
click at [223, 18] on span "Send" at bounding box center [224, 20] width 9 height 10
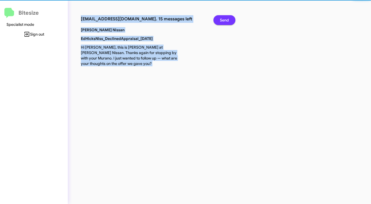
click at [223, 18] on span "Send" at bounding box center [224, 20] width 9 height 10
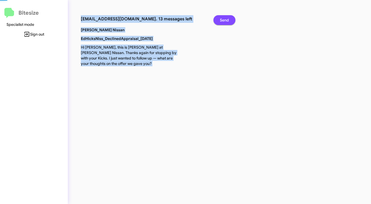
click at [223, 18] on span "Send" at bounding box center [224, 20] width 9 height 10
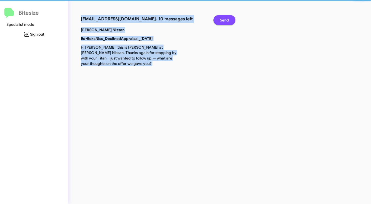
click at [223, 18] on span "Send" at bounding box center [224, 20] width 9 height 10
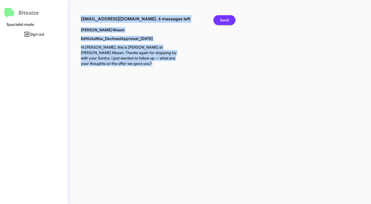
click at [223, 18] on span "Send" at bounding box center [224, 20] width 9 height 10
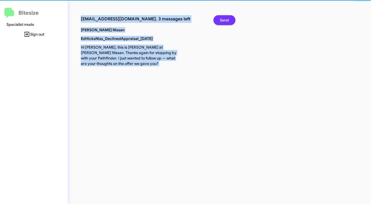
click at [223, 18] on span "Send" at bounding box center [224, 20] width 9 height 10
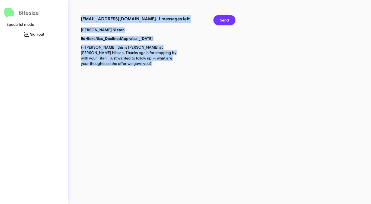
click at [223, 18] on span "Send" at bounding box center [224, 20] width 9 height 10
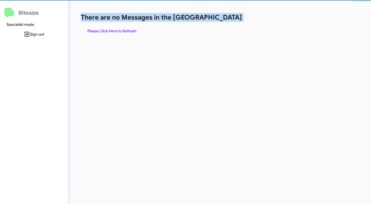
click at [223, 18] on h1 "There are no Messages in the [GEOGRAPHIC_DATA]" at bounding box center [194, 17] width 227 height 9
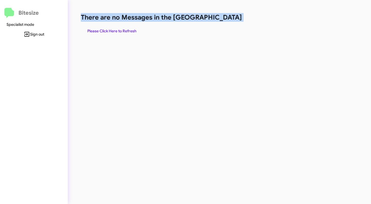
click at [223, 18] on h1 "There are no Messages in the [GEOGRAPHIC_DATA]" at bounding box center [194, 17] width 227 height 9
click at [112, 32] on span "Please Click Here to Refresh" at bounding box center [111, 31] width 49 height 10
click at [136, 27] on span "Please Click Here to Refresh" at bounding box center [111, 31] width 49 height 10
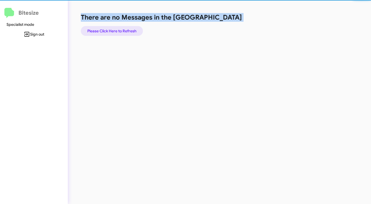
click at [136, 28] on span "Please Click Here to Refresh" at bounding box center [111, 31] width 49 height 10
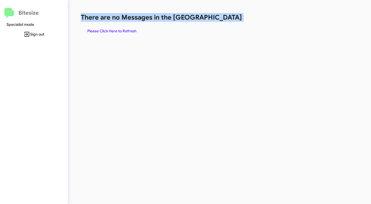
click at [136, 28] on span "Please Click Here to Refresh" at bounding box center [111, 31] width 49 height 10
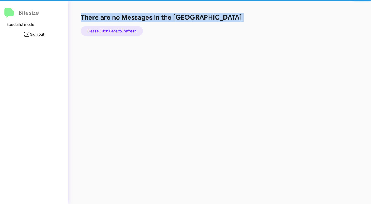
click at [136, 28] on span "Please Click Here to Refresh" at bounding box center [111, 31] width 49 height 10
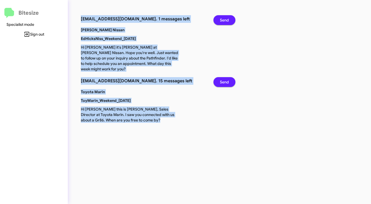
click at [230, 19] on button "Send" at bounding box center [225, 20] width 22 height 10
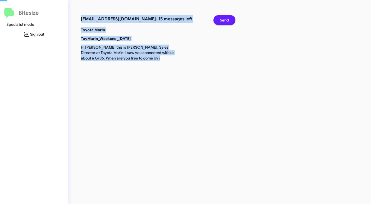
click at [230, 19] on button "Send" at bounding box center [225, 20] width 22 height 10
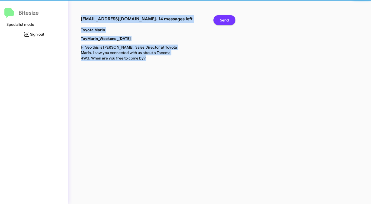
click at [230, 19] on button "Send" at bounding box center [225, 20] width 22 height 10
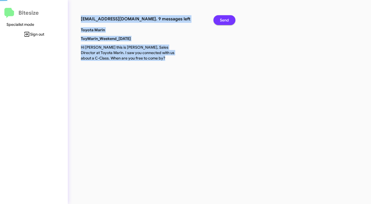
click at [230, 19] on button "Send" at bounding box center [225, 20] width 22 height 10
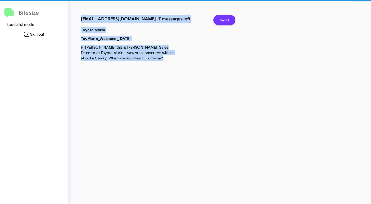
click at [230, 19] on button "Send" at bounding box center [225, 20] width 22 height 10
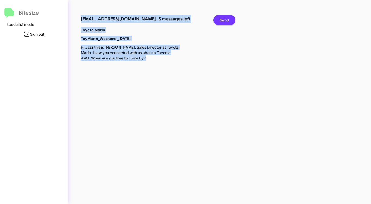
click at [230, 19] on button "Send" at bounding box center [225, 20] width 22 height 10
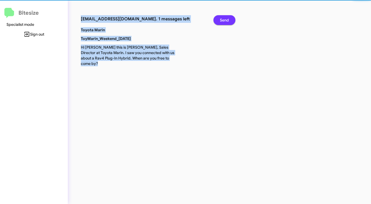
click at [230, 19] on button "Send" at bounding box center [225, 20] width 22 height 10
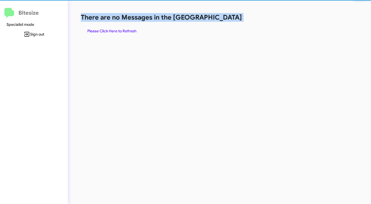
click at [230, 19] on h1 "There are no Messages in the [GEOGRAPHIC_DATA]" at bounding box center [194, 17] width 227 height 9
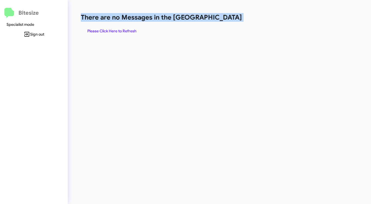
click at [118, 33] on span "Please Click Here to Refresh" at bounding box center [111, 31] width 49 height 10
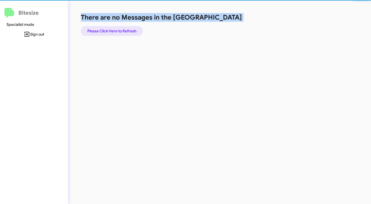
click at [118, 32] on span "Please Click Here to Refresh" at bounding box center [111, 31] width 49 height 10
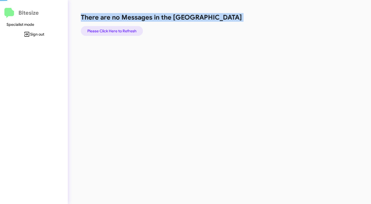
click at [118, 32] on span "Please Click Here to Refresh" at bounding box center [111, 31] width 49 height 10
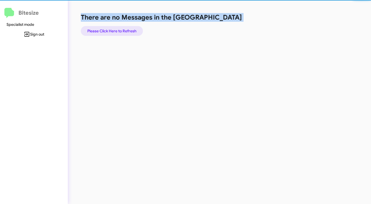
click at [118, 32] on span "Please Click Here to Refresh" at bounding box center [111, 31] width 49 height 10
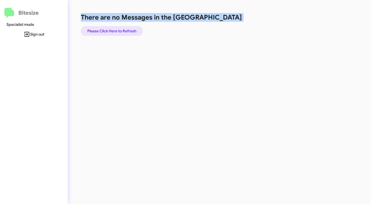
click at [115, 33] on span "Please Click Here to Refresh" at bounding box center [111, 31] width 49 height 10
click at [119, 30] on span "Please Click Here to Refresh" at bounding box center [111, 31] width 49 height 10
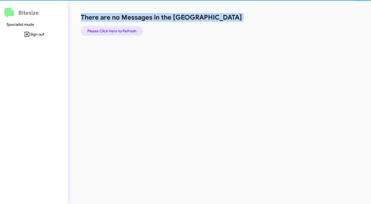
click at [119, 30] on span "Please Click Here to Refresh" at bounding box center [111, 31] width 49 height 10
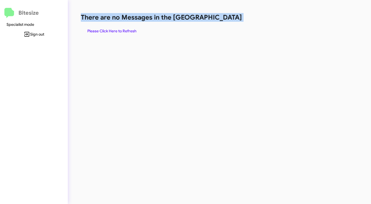
click at [119, 30] on span "Please Click Here to Refresh" at bounding box center [111, 31] width 49 height 10
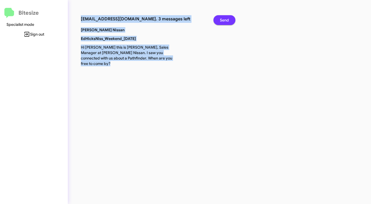
click at [222, 18] on span "Send" at bounding box center [224, 20] width 9 height 10
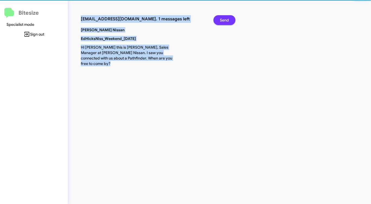
click at [222, 18] on span "Send" at bounding box center [224, 20] width 9 height 10
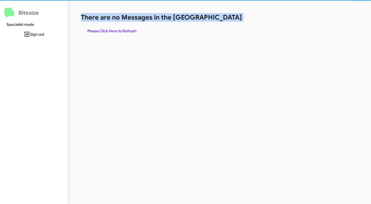
click at [222, 18] on h1 "There are no Messages in the [GEOGRAPHIC_DATA]" at bounding box center [194, 17] width 227 height 9
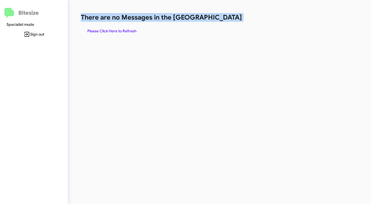
click at [222, 18] on h1 "There are no Messages in the [GEOGRAPHIC_DATA]" at bounding box center [194, 17] width 227 height 9
click at [110, 27] on span "Please Click Here to Refresh" at bounding box center [111, 31] width 49 height 10
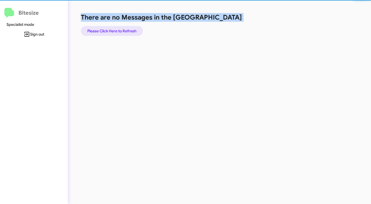
click at [110, 27] on span "Please Click Here to Refresh" at bounding box center [111, 31] width 49 height 10
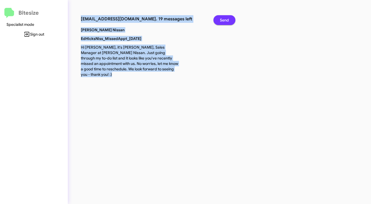
click at [223, 19] on span "Send" at bounding box center [224, 20] width 9 height 10
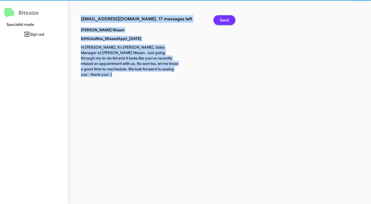
click at [223, 19] on span "Send" at bounding box center [224, 20] width 9 height 10
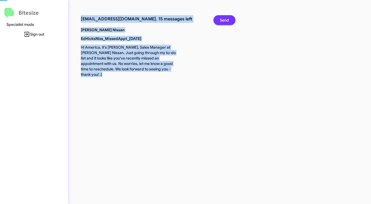
click at [223, 19] on span "Send" at bounding box center [224, 20] width 9 height 10
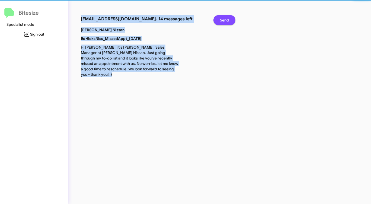
click at [223, 19] on span "Send" at bounding box center [224, 20] width 9 height 10
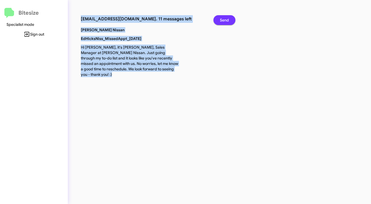
click at [223, 19] on span "Send" at bounding box center [224, 20] width 9 height 10
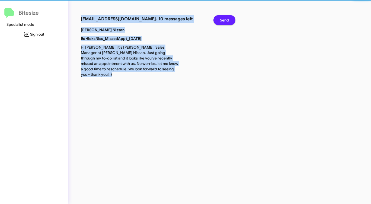
click at [223, 19] on span "Send" at bounding box center [224, 20] width 9 height 10
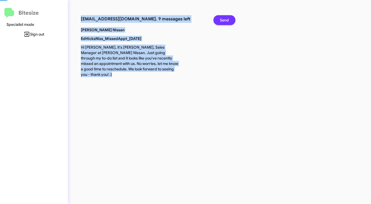
click at [223, 19] on span "Send" at bounding box center [224, 20] width 9 height 10
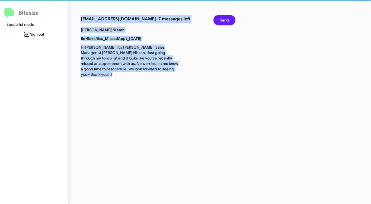
click at [223, 19] on span "Send" at bounding box center [224, 20] width 9 height 10
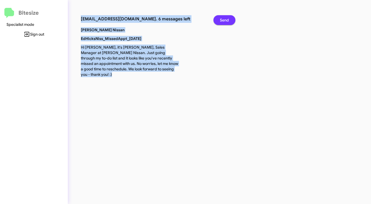
click at [223, 19] on span "Send" at bounding box center [224, 20] width 9 height 10
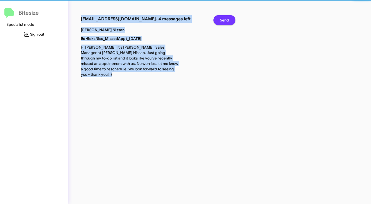
click at [223, 19] on span "Send" at bounding box center [224, 20] width 9 height 10
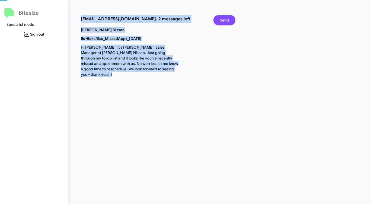
click at [223, 19] on span "Send" at bounding box center [224, 20] width 9 height 10
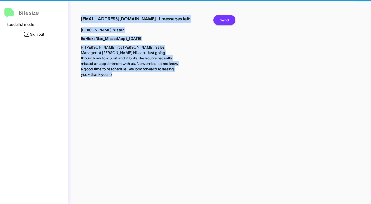
click at [223, 19] on span "Send" at bounding box center [224, 20] width 9 height 10
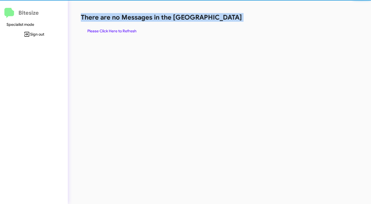
click at [223, 19] on h1 "There are no Messages in the [GEOGRAPHIC_DATA]" at bounding box center [194, 17] width 227 height 9
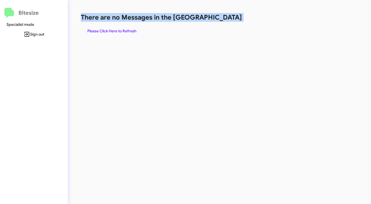
click at [223, 19] on h1 "There are no Messages in the [GEOGRAPHIC_DATA]" at bounding box center [194, 17] width 227 height 9
click at [132, 34] on span "Please Click Here to Refresh" at bounding box center [111, 31] width 49 height 10
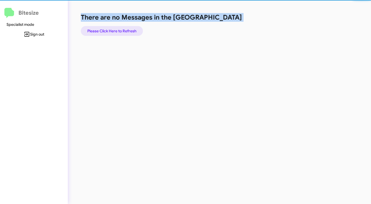
click at [132, 34] on span "Please Click Here to Refresh" at bounding box center [111, 31] width 49 height 10
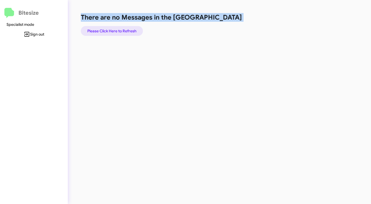
click at [132, 34] on span "Please Click Here to Refresh" at bounding box center [111, 31] width 49 height 10
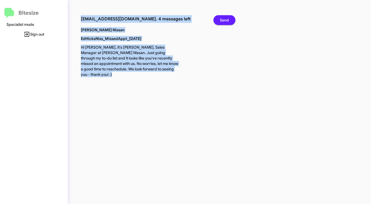
click at [227, 20] on span "Send" at bounding box center [224, 20] width 9 height 10
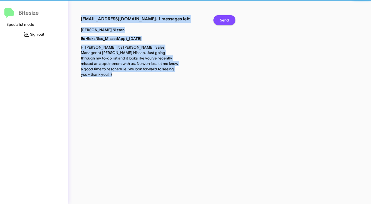
click at [227, 20] on span "Send" at bounding box center [224, 20] width 9 height 10
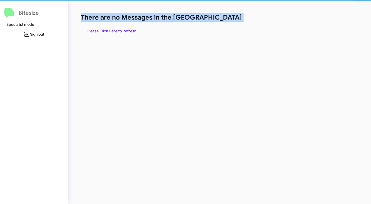
click at [227, 20] on h1 "There are no Messages in the [GEOGRAPHIC_DATA]" at bounding box center [194, 17] width 227 height 9
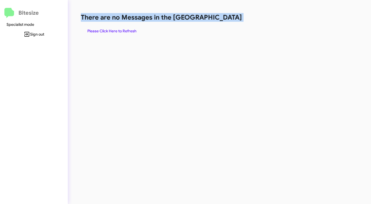
click at [227, 20] on h1 "There are no Messages in the [GEOGRAPHIC_DATA]" at bounding box center [194, 17] width 227 height 9
click at [127, 31] on span "Please Click Here to Refresh" at bounding box center [111, 31] width 49 height 10
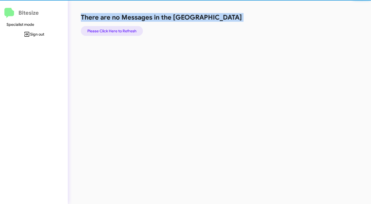
click at [127, 31] on span "Please Click Here to Refresh" at bounding box center [111, 31] width 49 height 10
